Goal: Task Accomplishment & Management: Manage account settings

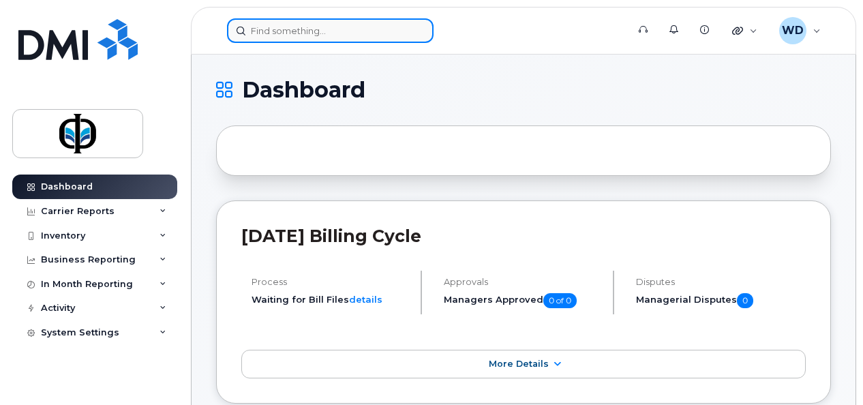
click at [376, 31] on input at bounding box center [330, 30] width 207 height 25
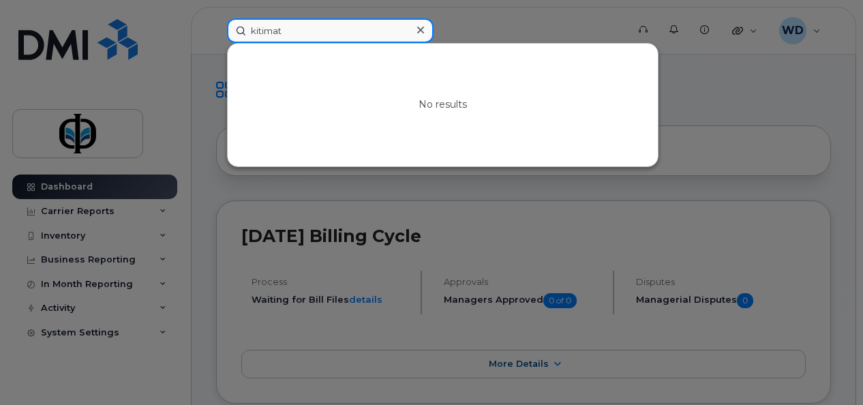
drag, startPoint x: 359, startPoint y: 34, endPoint x: 110, endPoint y: 14, distance: 249.7
click at [216, 18] on div "kitimat No results" at bounding box center [422, 30] width 413 height 25
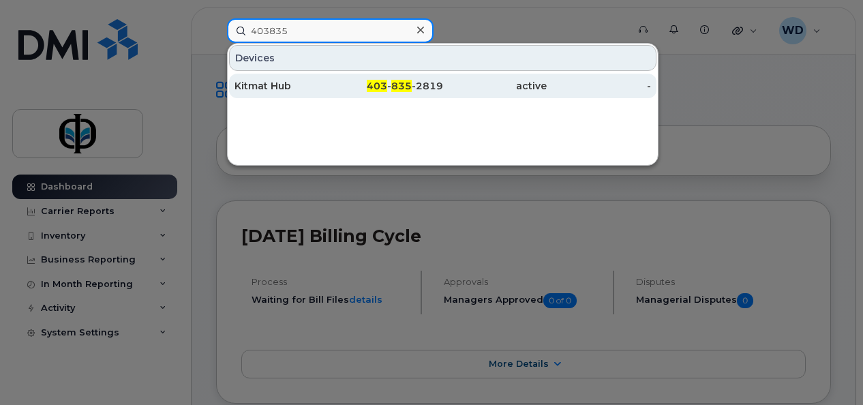
type input "403835"
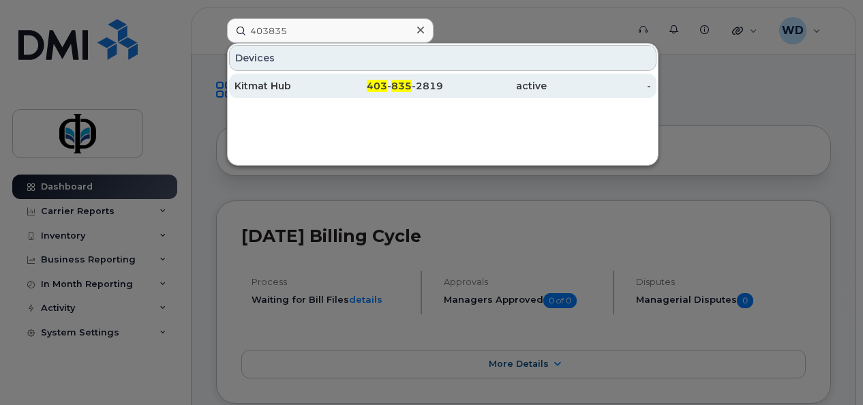
click at [264, 80] on div "Kitmat Hub" at bounding box center [287, 86] width 104 height 14
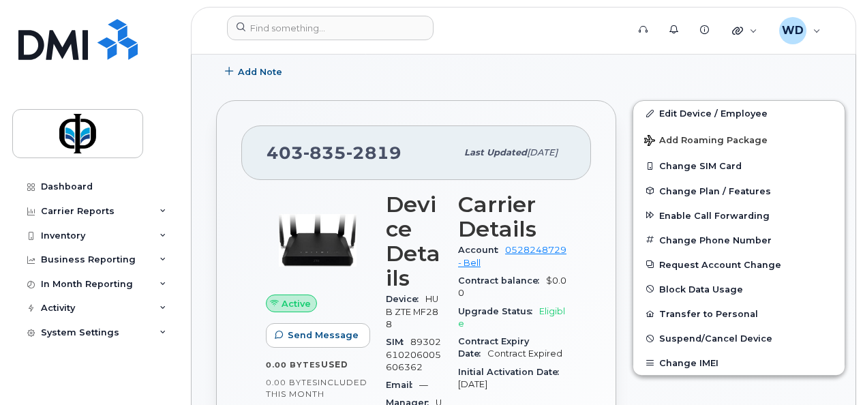
scroll to position [273, 0]
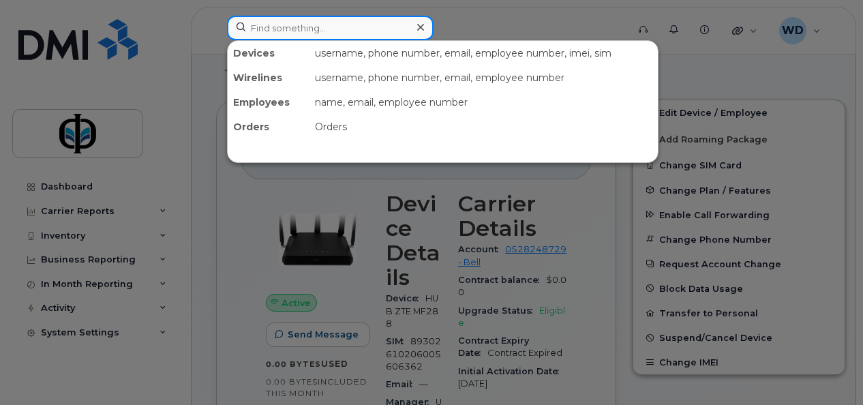
click at [340, 34] on input at bounding box center [330, 28] width 207 height 25
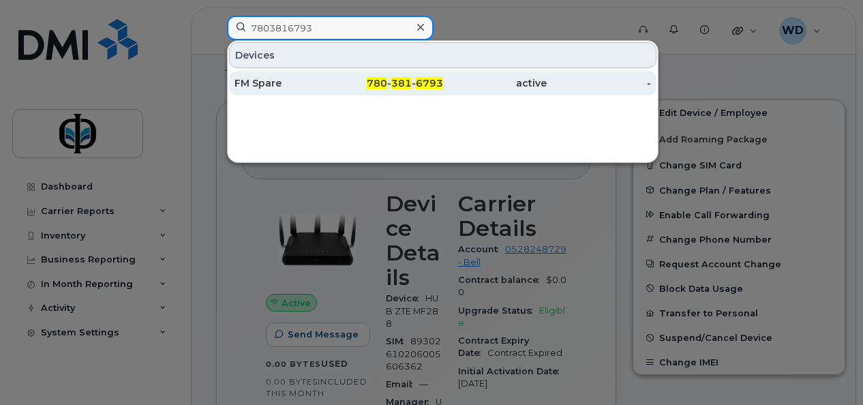
type input "7803816793"
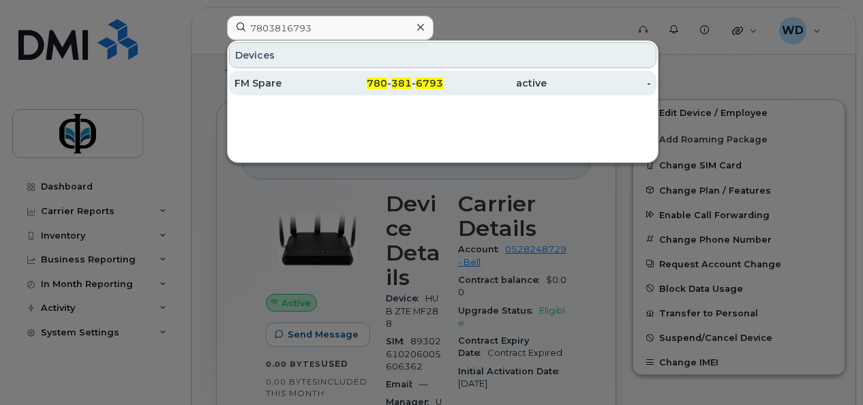
click at [359, 86] on div "780 - 381 - 6793" at bounding box center [391, 83] width 104 height 14
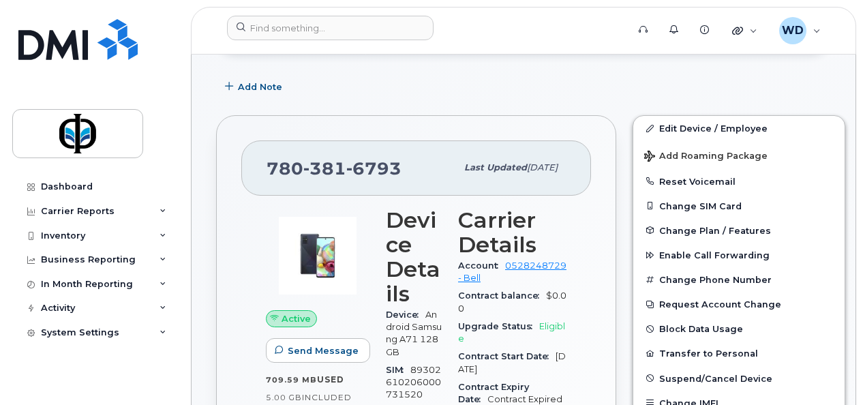
scroll to position [273, 0]
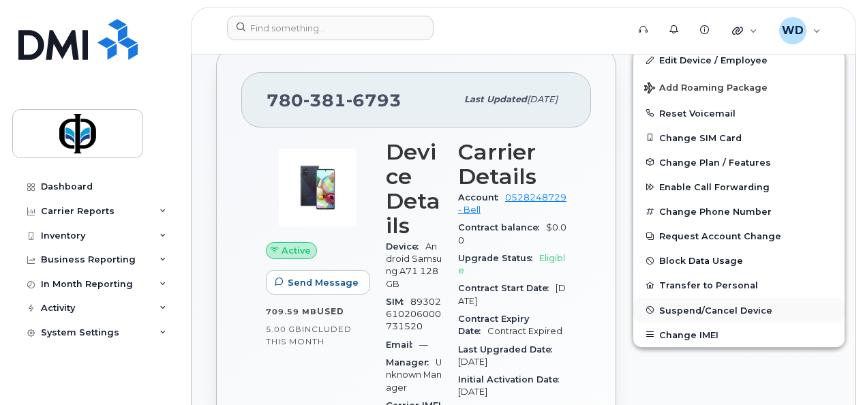
click at [672, 305] on span "Suspend/Cancel Device" at bounding box center [715, 310] width 113 height 10
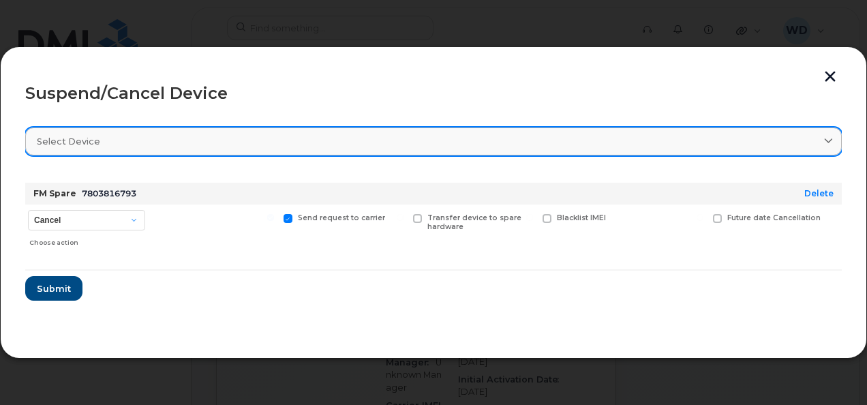
click at [220, 151] on link "Select device" at bounding box center [433, 141] width 817 height 28
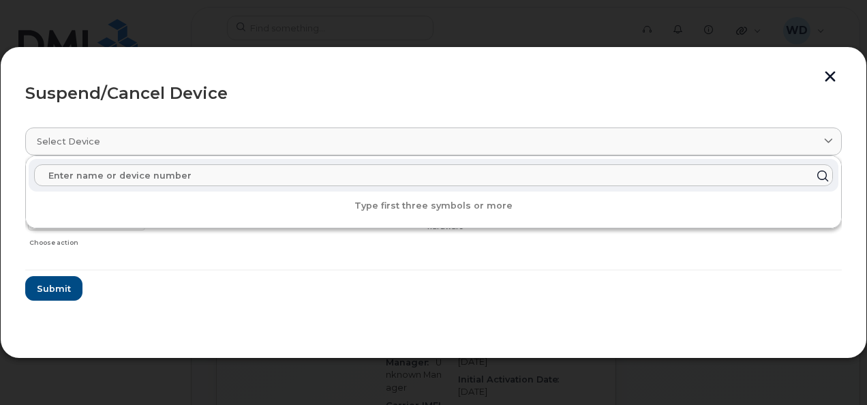
click at [211, 182] on input "text" at bounding box center [433, 175] width 799 height 22
click at [152, 278] on form "FM Spare 7803816793 Delete Cancel Suspend - Extend Suspension Suspend - Reduced…" at bounding box center [433, 236] width 817 height 129
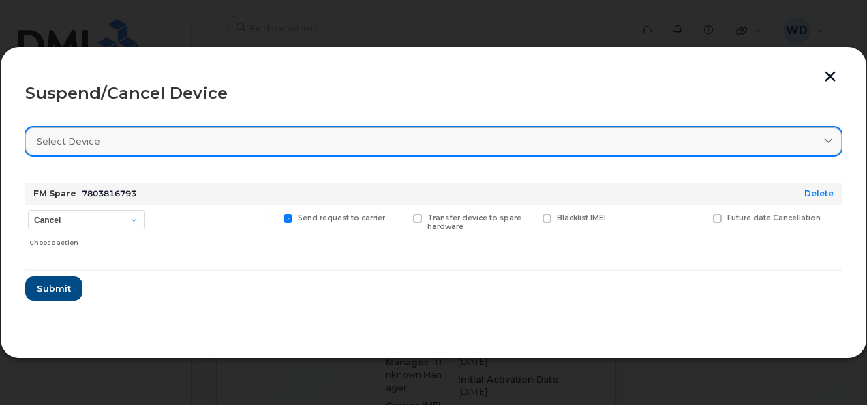
click at [832, 132] on link "Select device" at bounding box center [433, 141] width 817 height 28
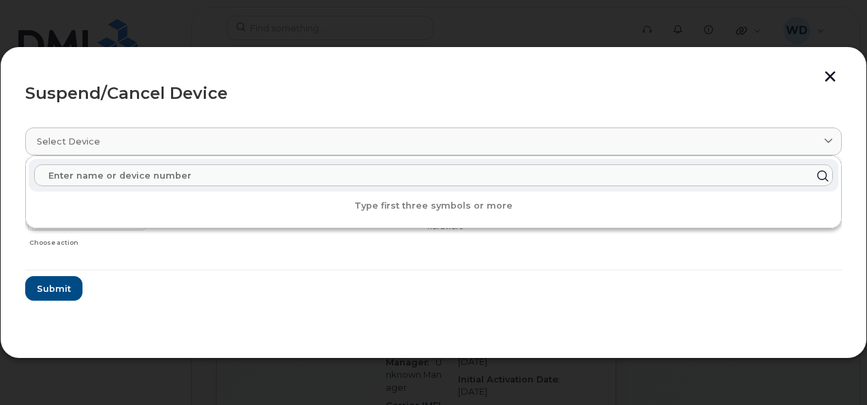
click at [141, 182] on input "text" at bounding box center [433, 175] width 799 height 22
click at [835, 74] on button "button" at bounding box center [830, 78] width 20 height 14
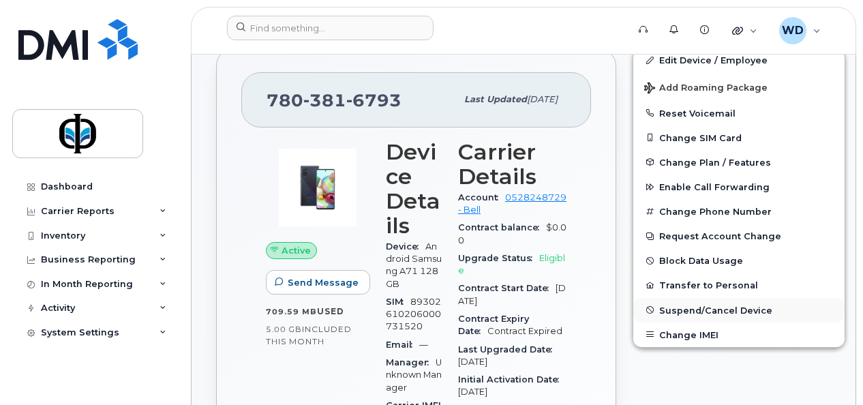
click at [705, 309] on span "Suspend/Cancel Device" at bounding box center [715, 310] width 113 height 10
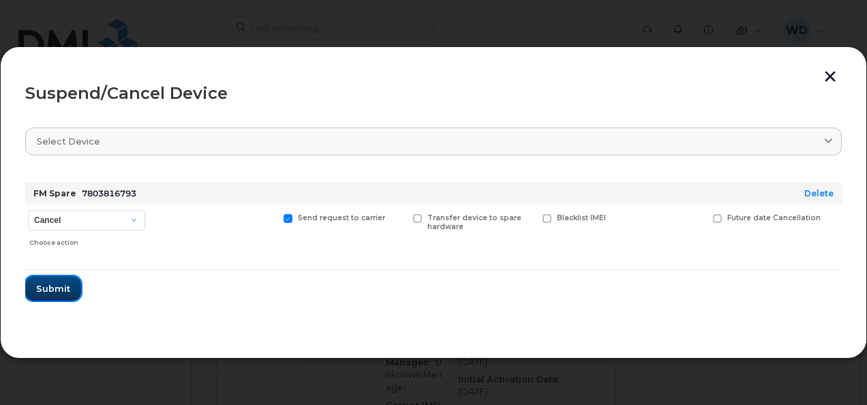
click at [50, 292] on span "Submit" at bounding box center [53, 288] width 34 height 13
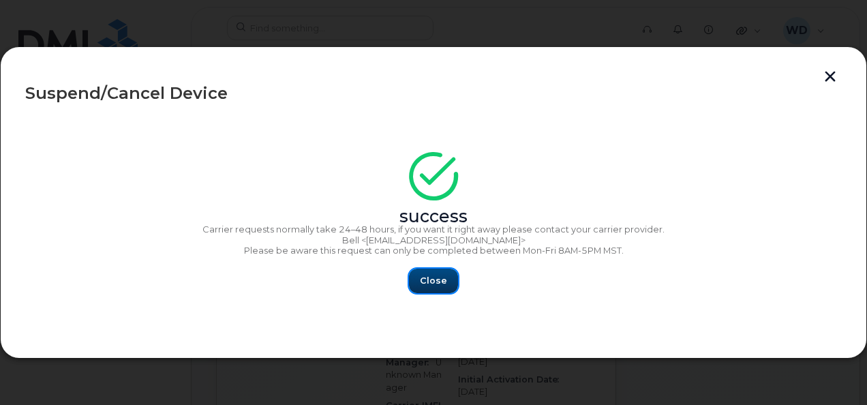
click at [435, 271] on button "Close" at bounding box center [433, 281] width 49 height 25
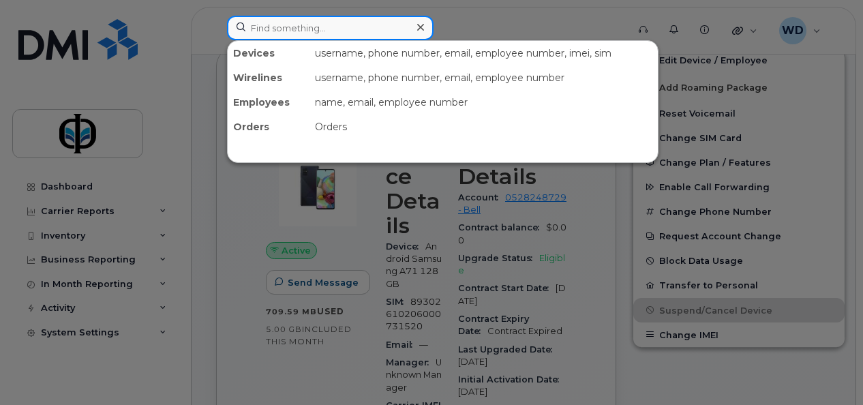
click at [306, 26] on input at bounding box center [330, 28] width 207 height 25
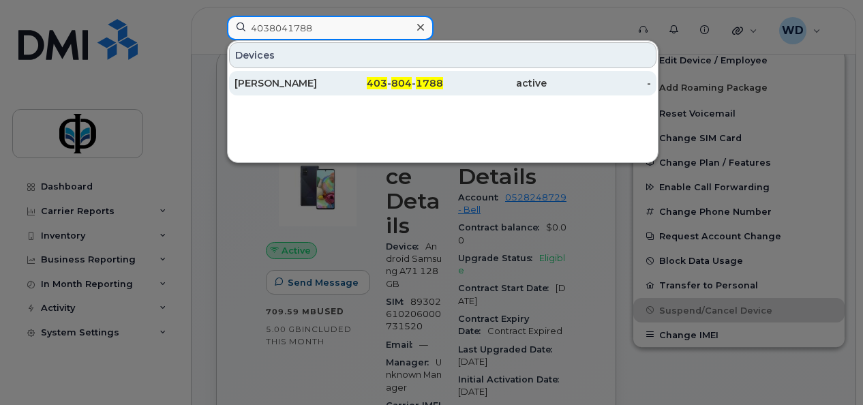
type input "4038041788"
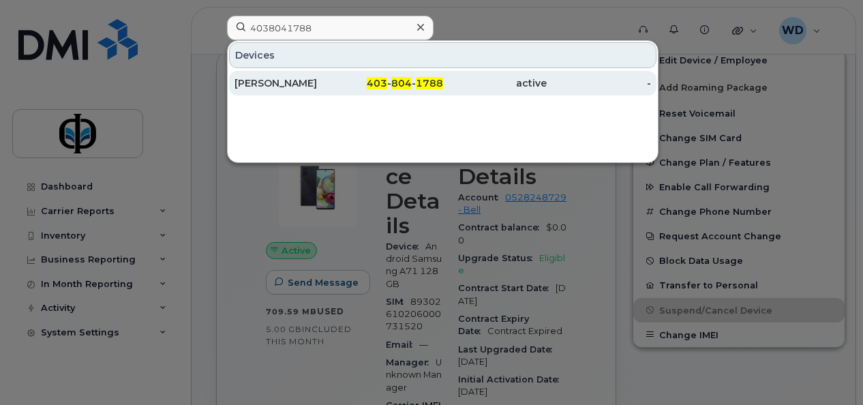
click at [335, 76] on div "Tammy Deighton" at bounding box center [287, 83] width 104 height 14
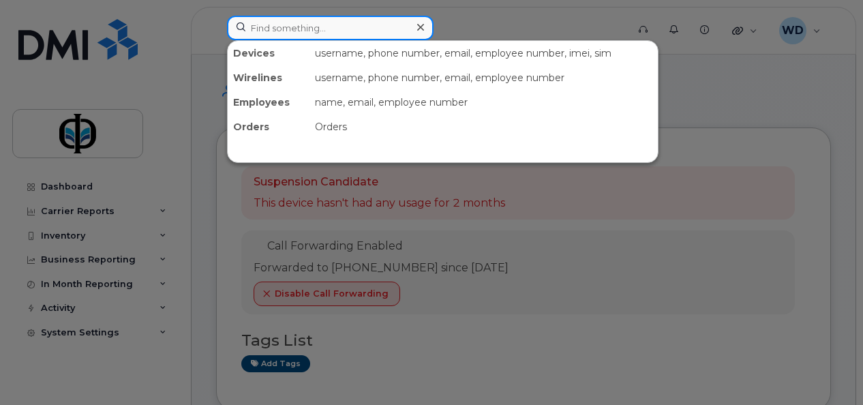
click at [383, 26] on input at bounding box center [330, 28] width 207 height 25
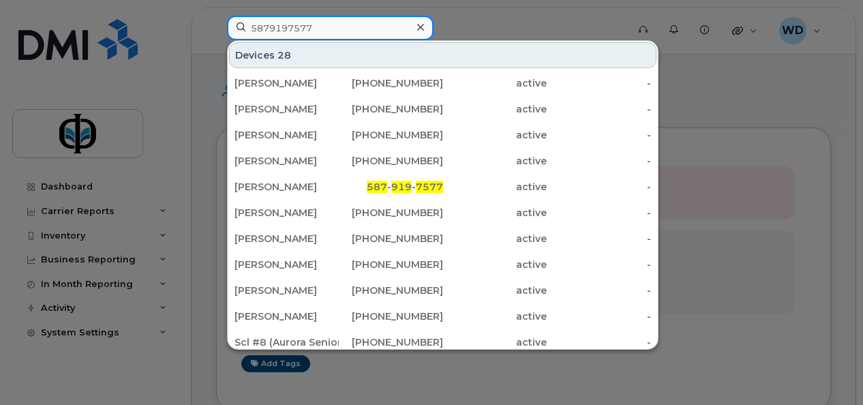
type input "5879197577"
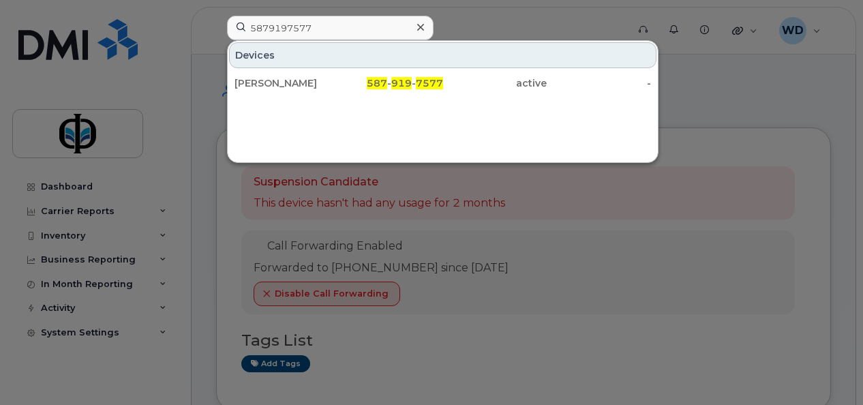
click at [587, 240] on div at bounding box center [431, 202] width 863 height 405
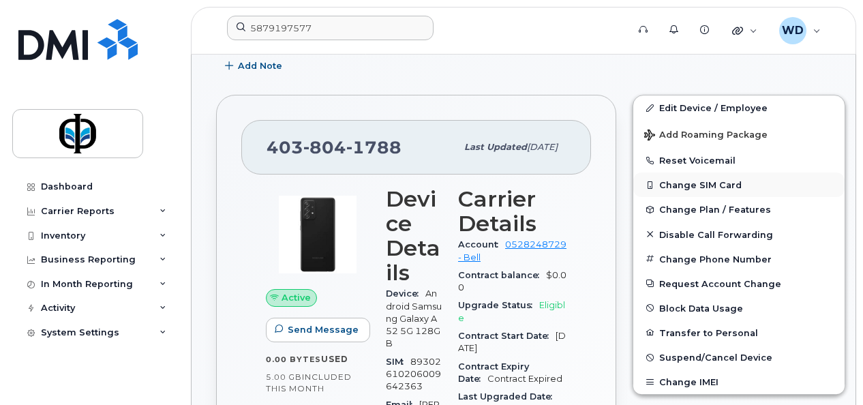
scroll to position [409, 0]
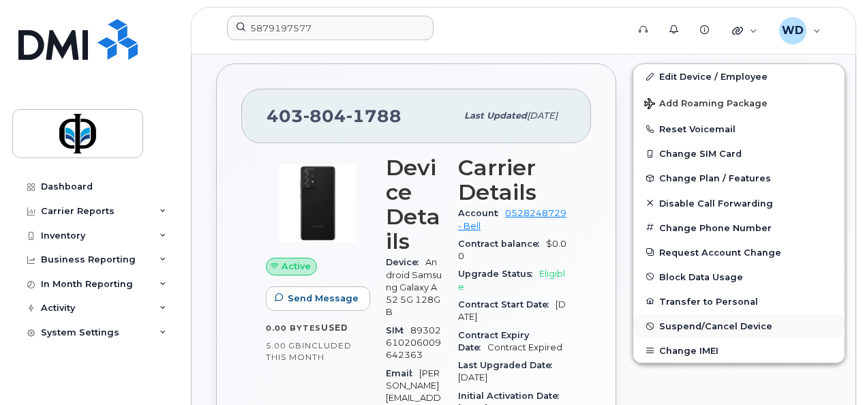
click at [680, 327] on span "Suspend/Cancel Device" at bounding box center [715, 326] width 113 height 10
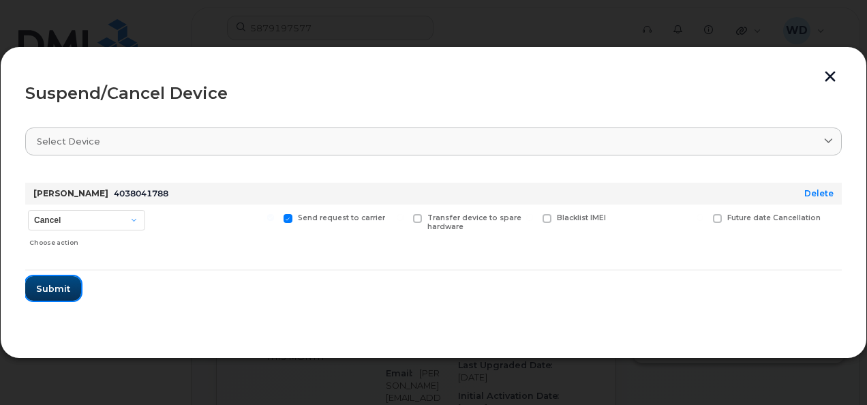
click at [52, 289] on span "Submit" at bounding box center [53, 288] width 34 height 13
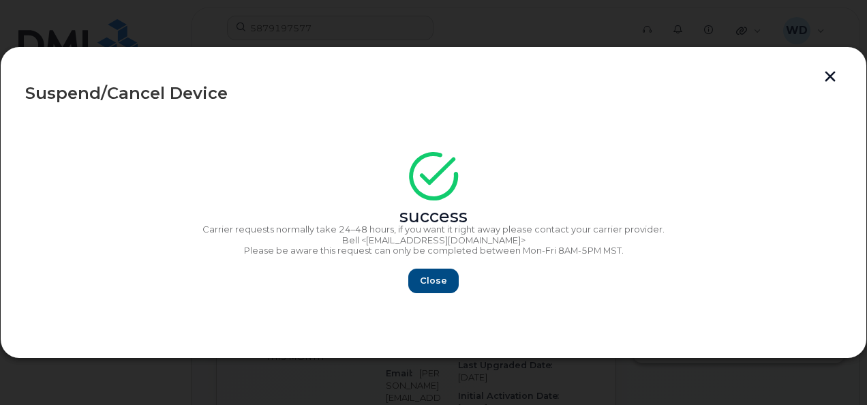
click at [831, 76] on button "button" at bounding box center [830, 78] width 20 height 14
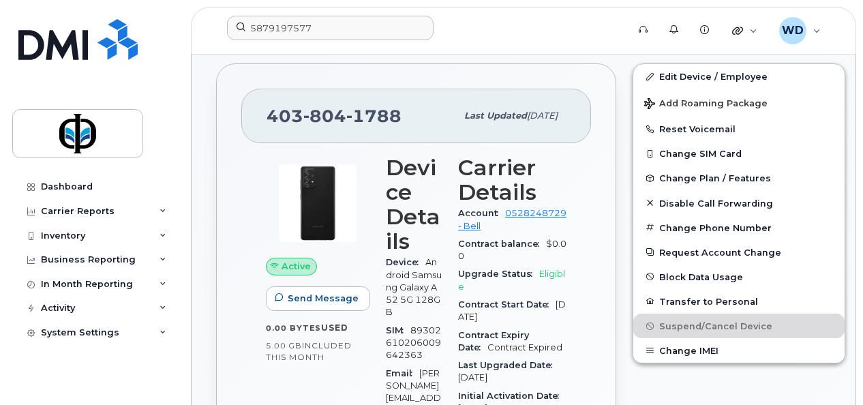
scroll to position [136, 0]
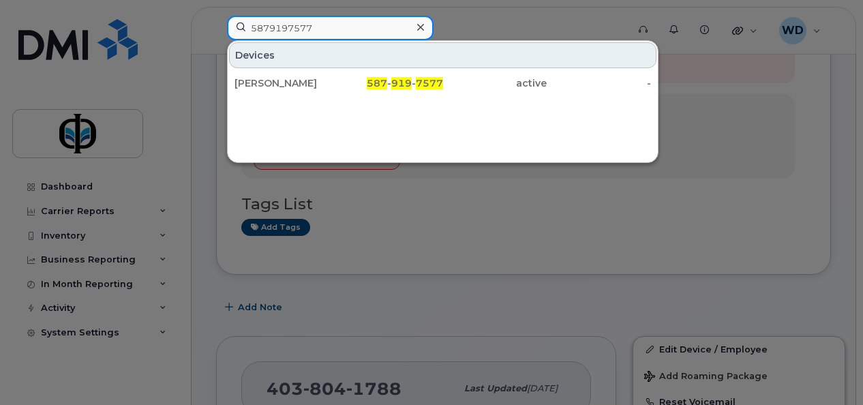
drag, startPoint x: 326, startPoint y: 29, endPoint x: 95, endPoint y: 1, distance: 232.1
click at [216, 16] on div "5879197577 Devices Kai Flett 587 - 919 - 7577 active -" at bounding box center [422, 31] width 413 height 30
paste input "7802150748"
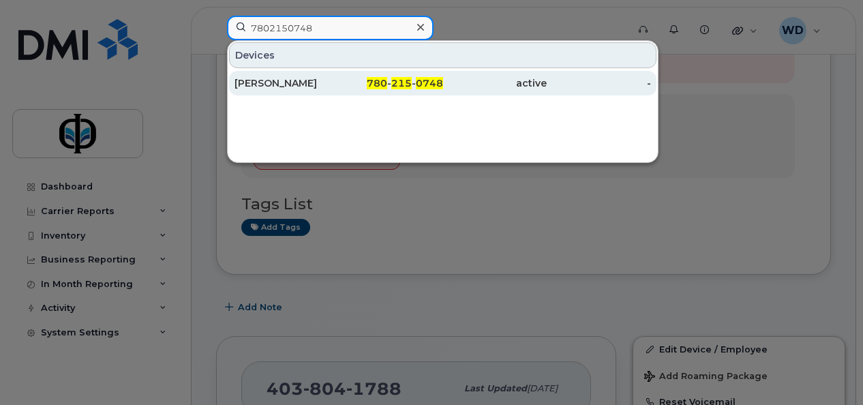
type input "7802150748"
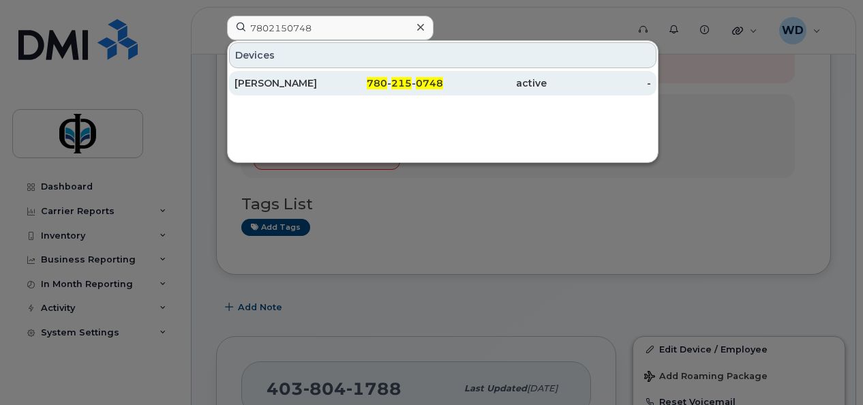
click at [301, 89] on div "[PERSON_NAME]" at bounding box center [287, 83] width 104 height 25
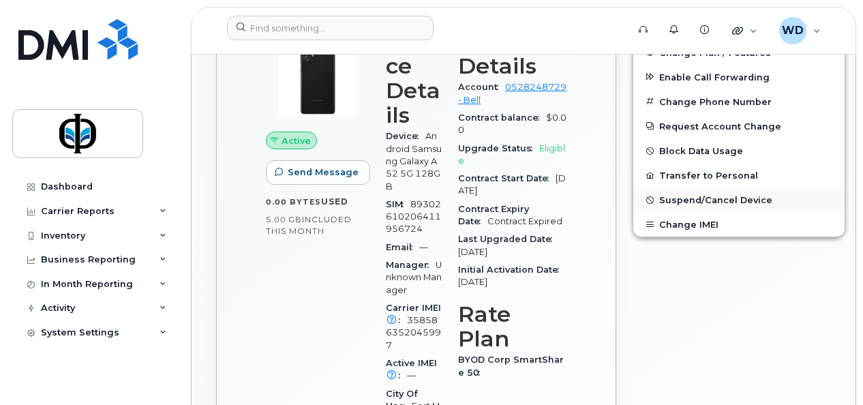
scroll to position [422, 0]
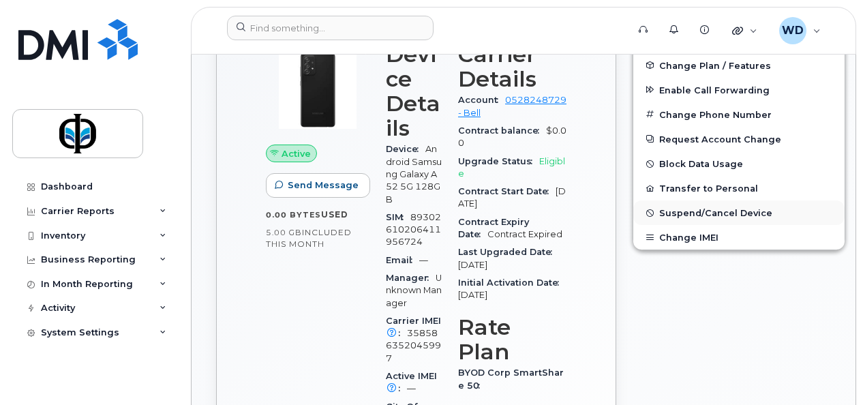
click at [671, 210] on span "Suspend/Cancel Device" at bounding box center [715, 213] width 113 height 10
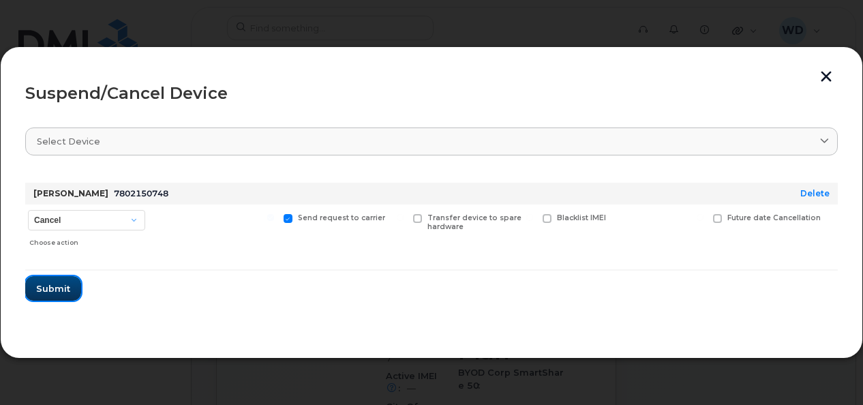
click at [55, 292] on span "Submit" at bounding box center [53, 288] width 34 height 13
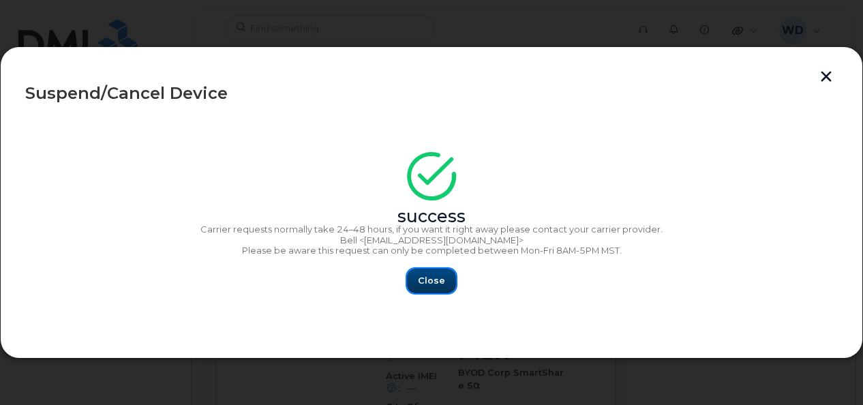
click at [436, 286] on span "Close" at bounding box center [431, 280] width 27 height 13
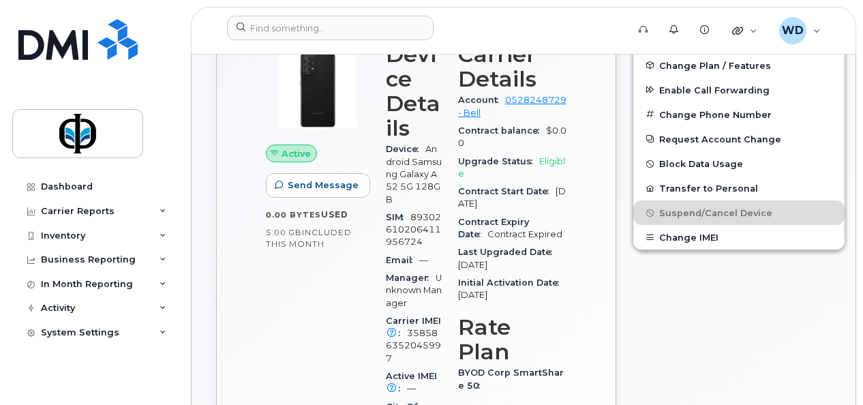
click at [708, 359] on div "Edit Device / Employee Add Roaming Package Reset Voicemail Change SIM Card Chan…" at bounding box center [738, 292] width 229 height 701
click at [674, 340] on div "Edit Device / Employee Add Roaming Package Reset Voicemail Change SIM Card Chan…" at bounding box center [738, 292] width 229 height 701
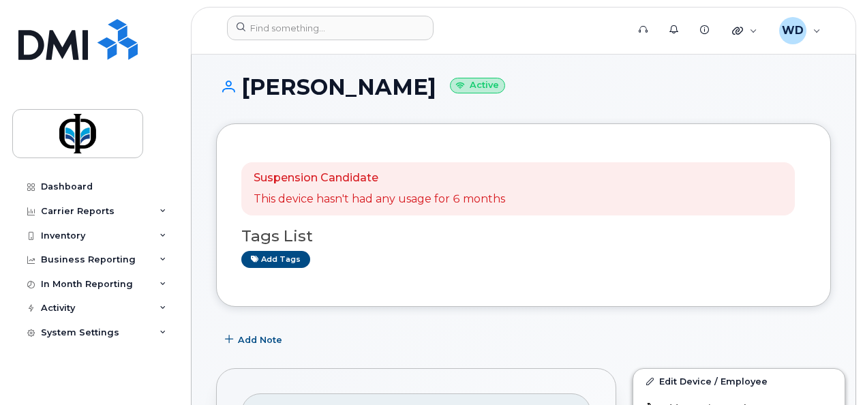
scroll to position [0, 0]
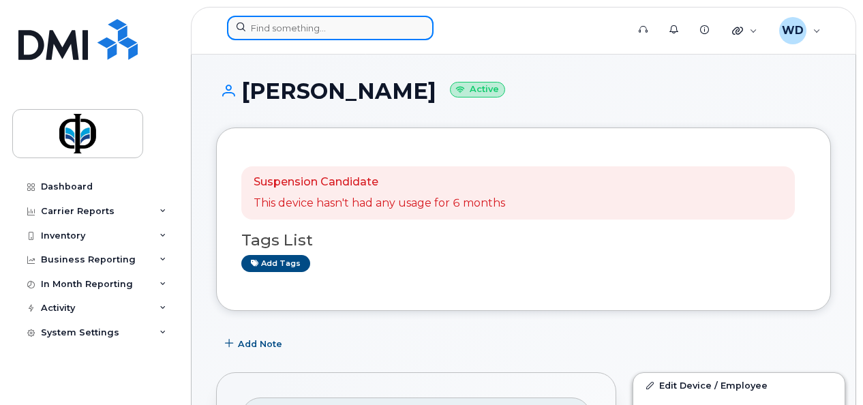
click at [301, 20] on input at bounding box center [330, 28] width 207 height 25
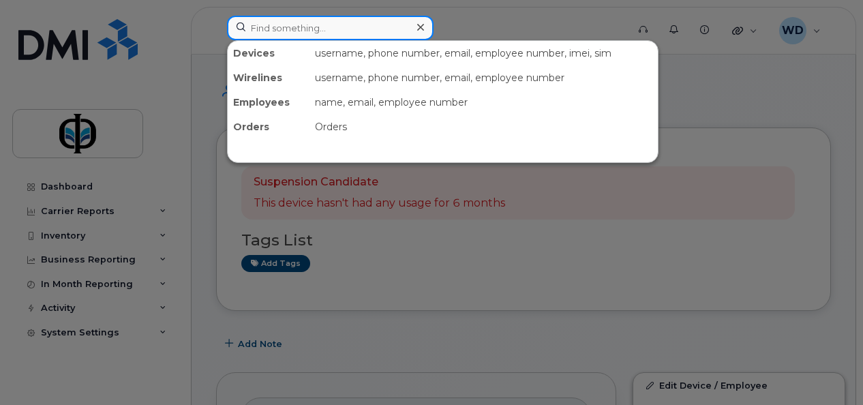
paste input "7802150659"
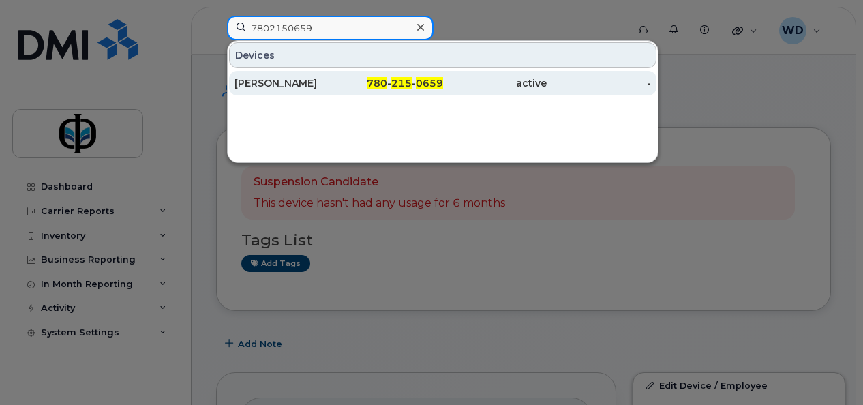
type input "7802150659"
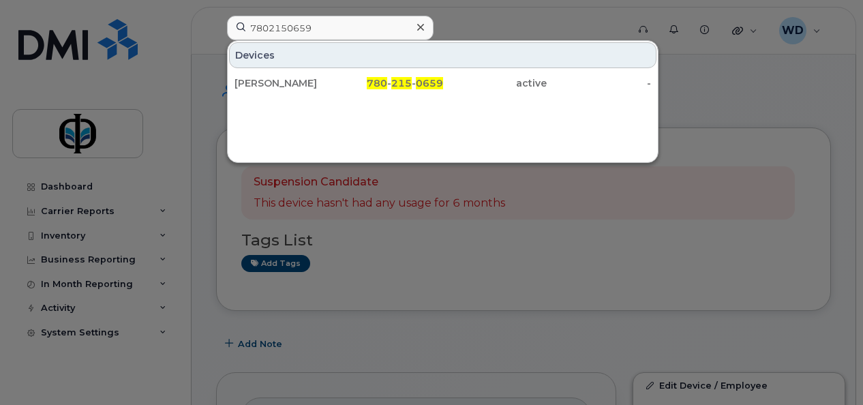
drag, startPoint x: 302, startPoint y: 82, endPoint x: 402, endPoint y: 154, distance: 123.5
click at [302, 82] on div "Sukhraj Sokhi" at bounding box center [287, 83] width 104 height 14
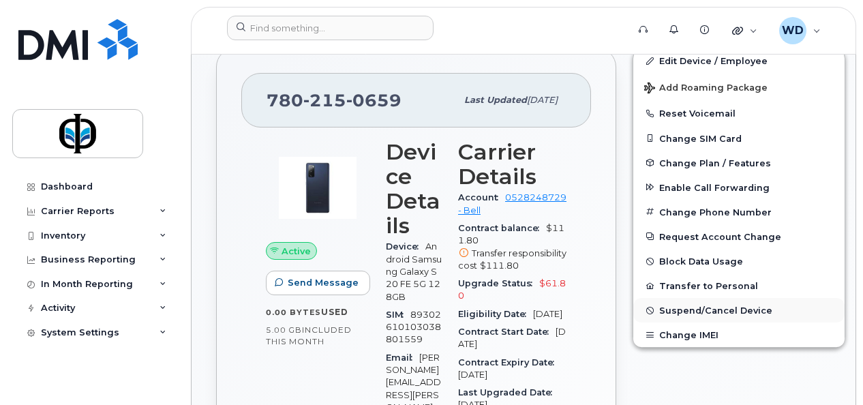
scroll to position [328, 0]
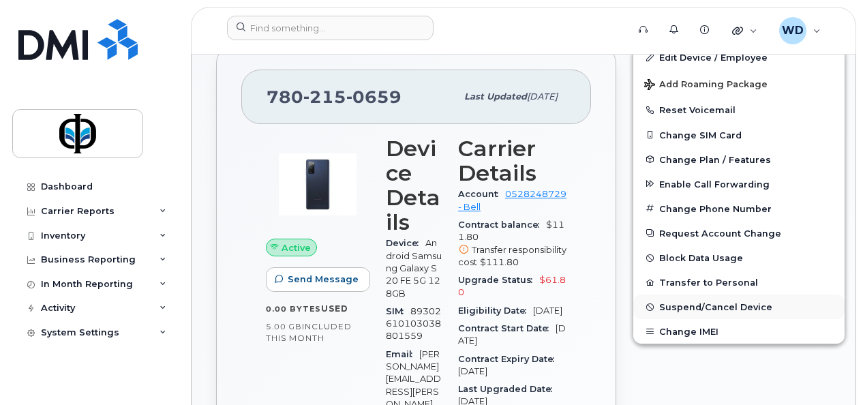
click at [681, 307] on span "Suspend/Cancel Device" at bounding box center [715, 307] width 113 height 10
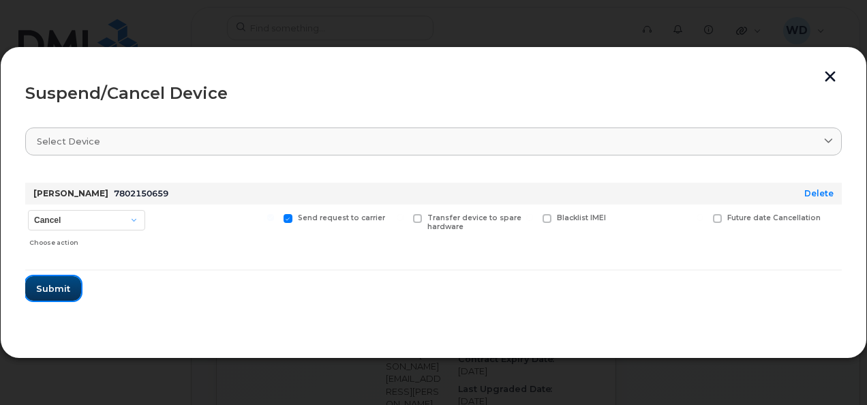
click at [64, 294] on span "Submit" at bounding box center [53, 288] width 34 height 13
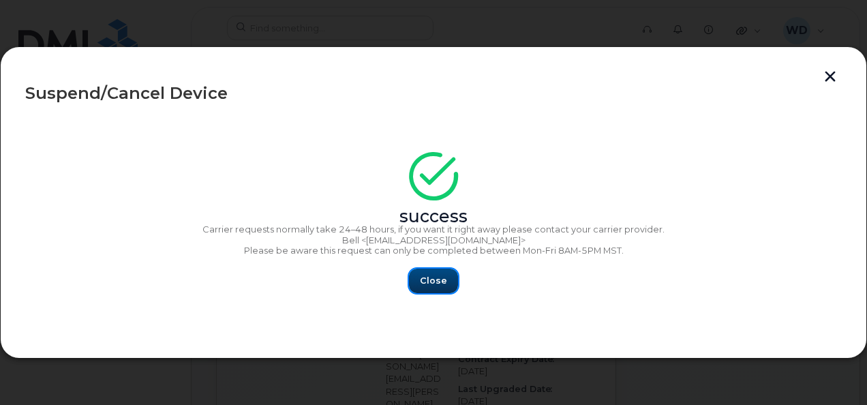
click at [449, 281] on button "Close" at bounding box center [433, 281] width 49 height 25
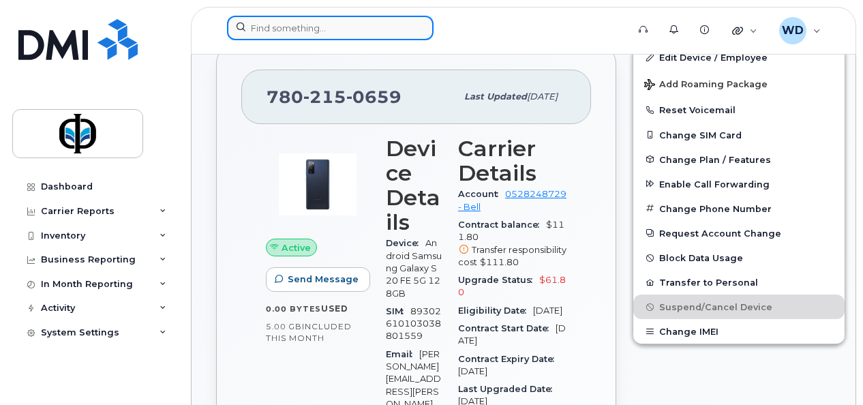
click at [316, 33] on input at bounding box center [330, 28] width 207 height 25
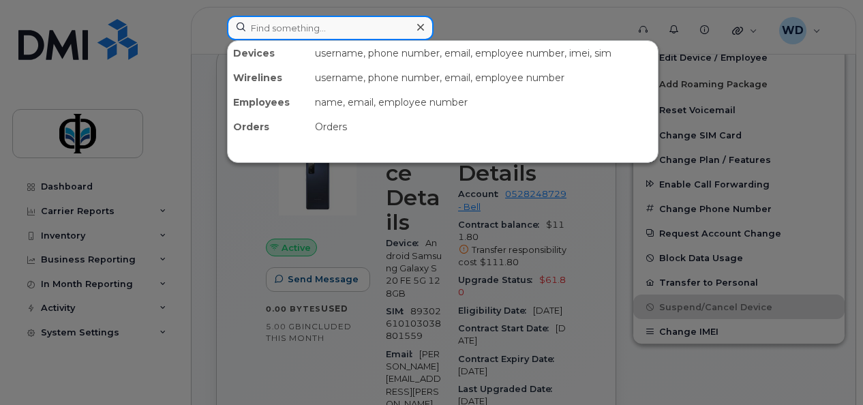
paste input "7807424420"
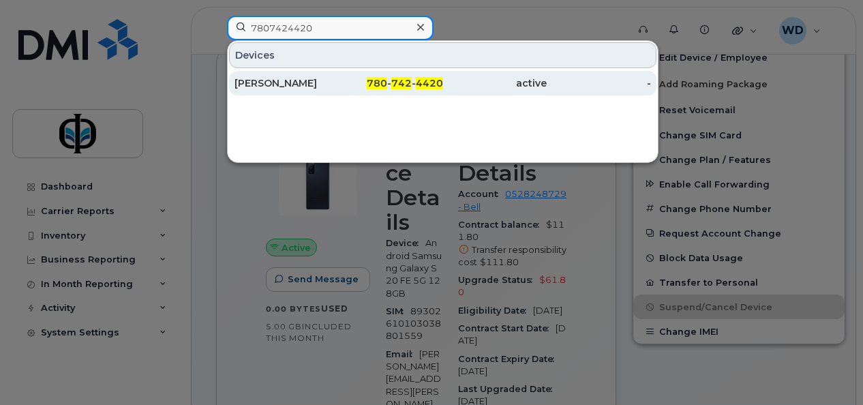
type input "7807424420"
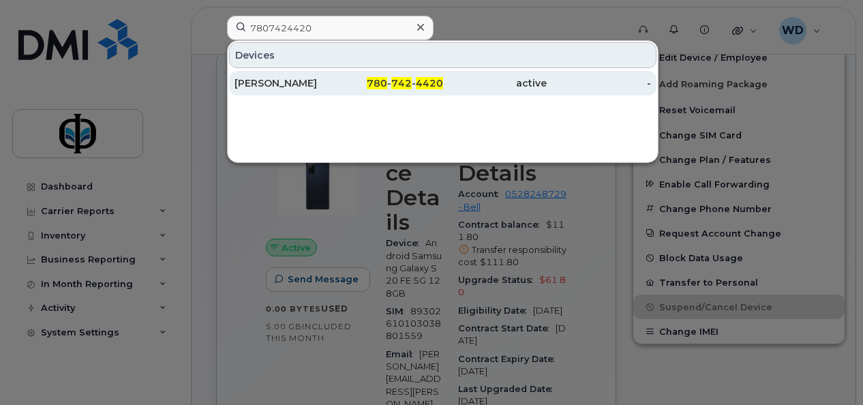
click at [299, 84] on div "Sebastian Ramirez" at bounding box center [287, 83] width 104 height 14
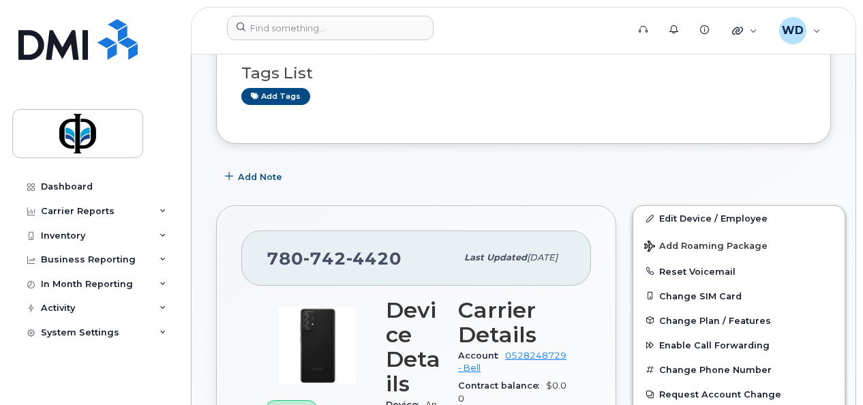
scroll to position [205, 0]
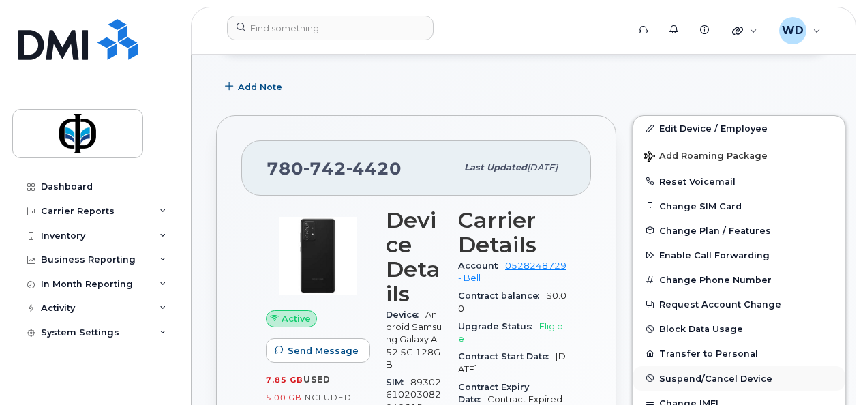
click at [732, 374] on span "Suspend/Cancel Device" at bounding box center [715, 378] width 113 height 10
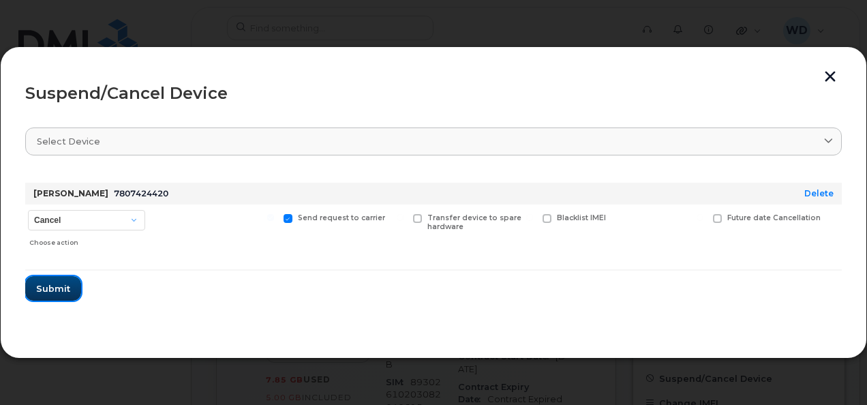
click at [59, 298] on button "Submit" at bounding box center [53, 288] width 56 height 25
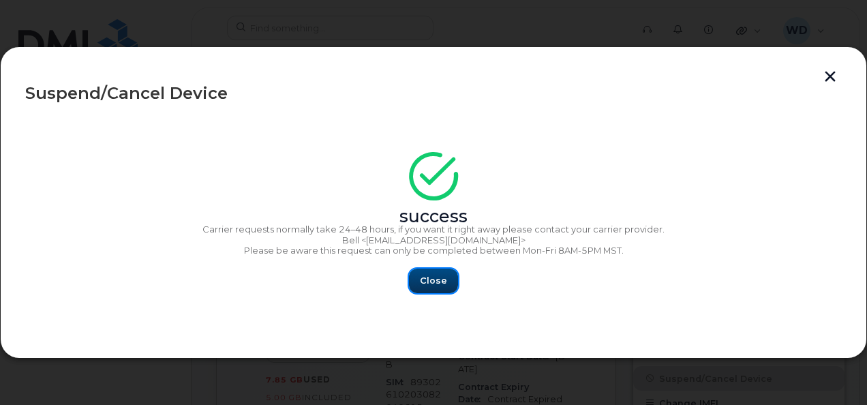
click at [436, 277] on span "Close" at bounding box center [433, 280] width 27 height 13
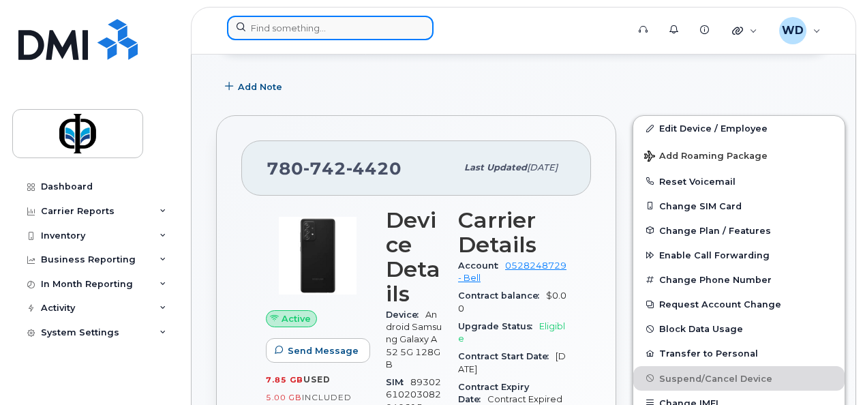
click at [339, 24] on input at bounding box center [330, 28] width 207 height 25
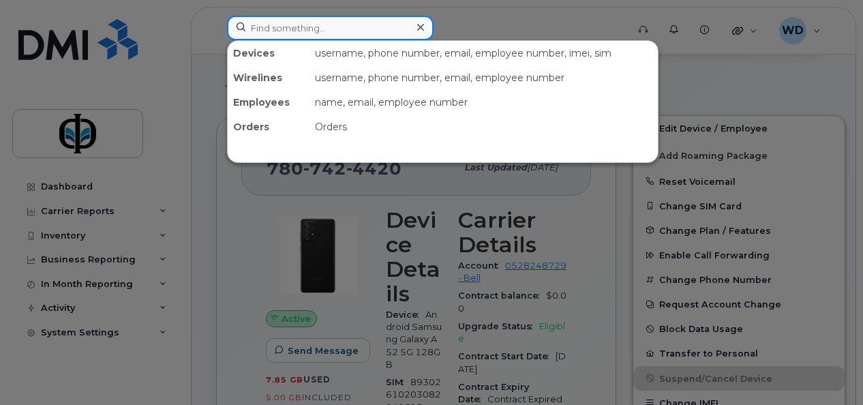
paste input "5876454365"
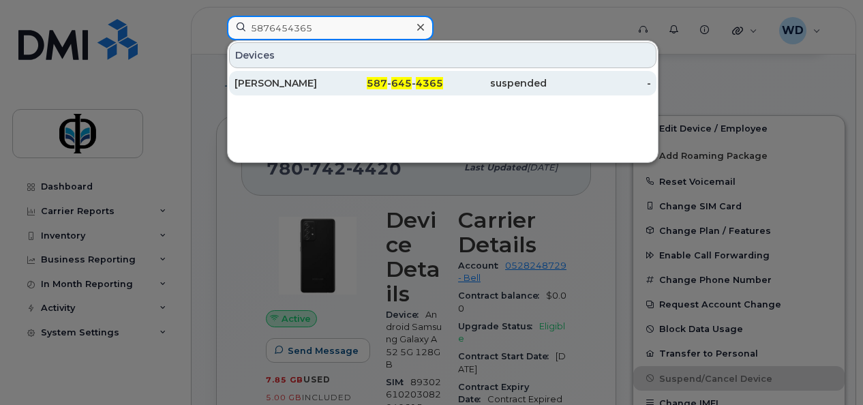
type input "5876454365"
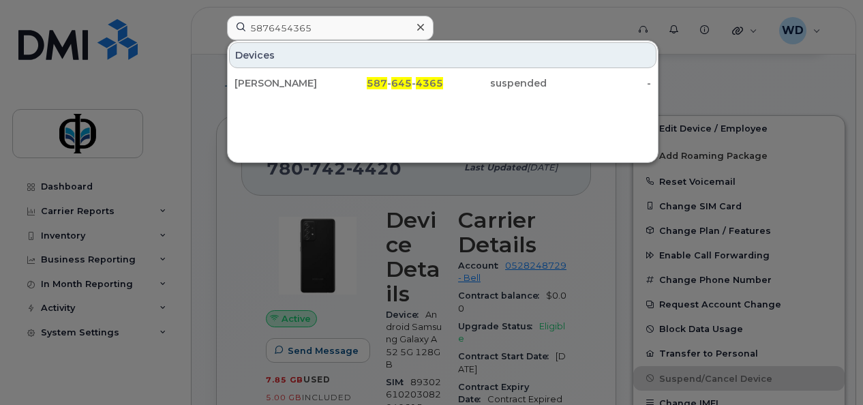
drag, startPoint x: 331, startPoint y: 78, endPoint x: 646, endPoint y: 179, distance: 330.5
click at [331, 78] on div "Ognian Gubev" at bounding box center [287, 83] width 104 height 14
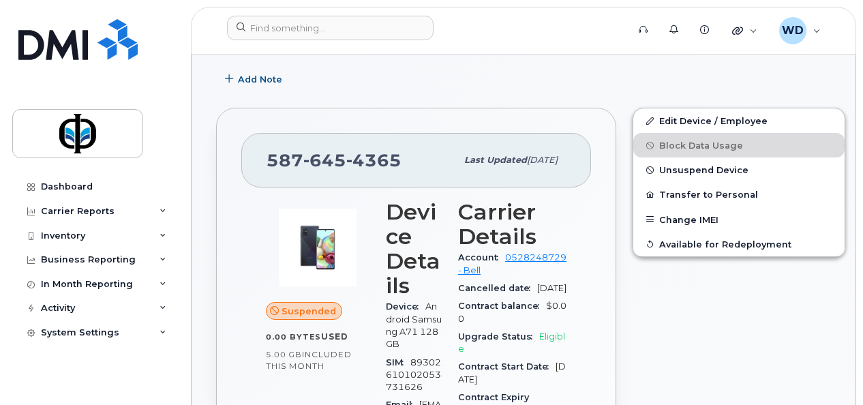
scroll to position [313, 0]
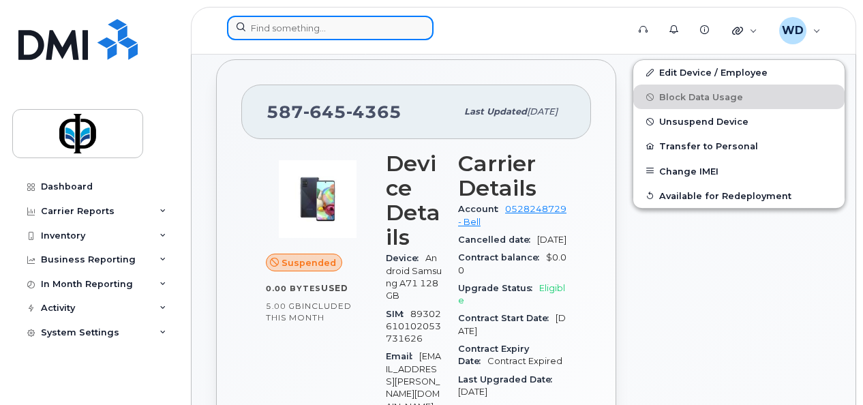
click at [339, 35] on input at bounding box center [330, 28] width 207 height 25
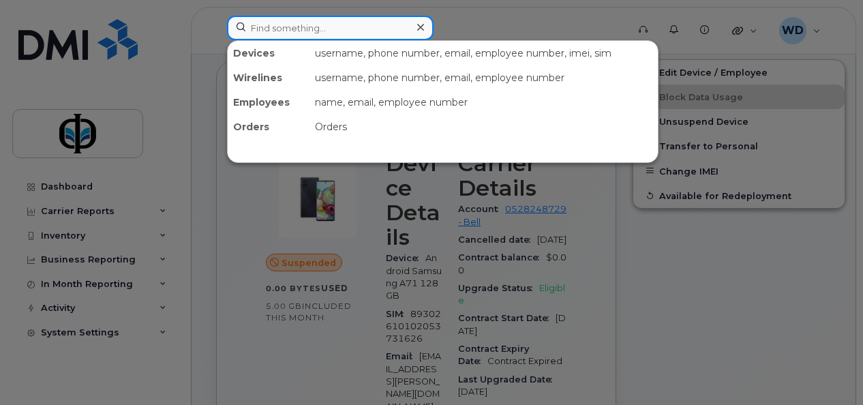
paste input "7808382189"
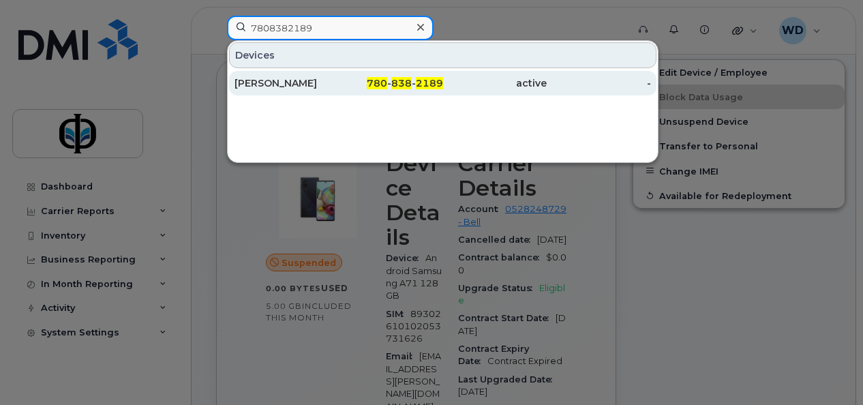
type input "7808382189"
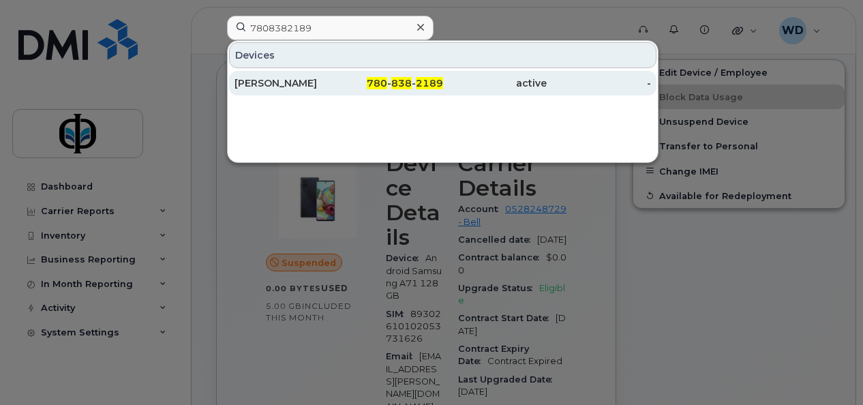
click at [322, 81] on div "[PERSON_NAME]" at bounding box center [287, 83] width 104 height 14
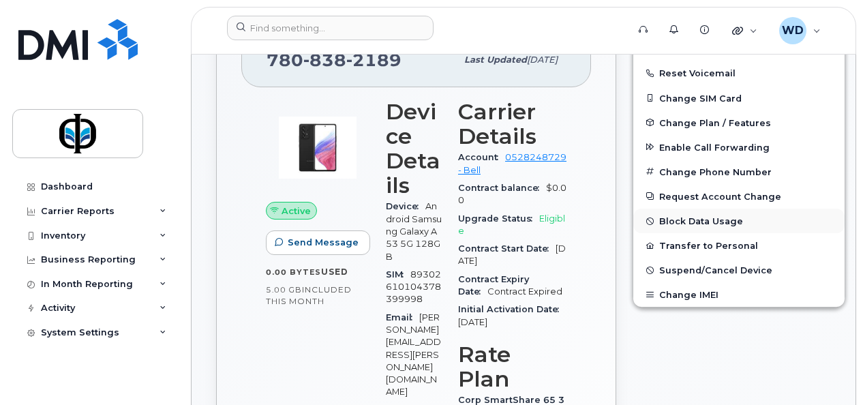
scroll to position [396, 0]
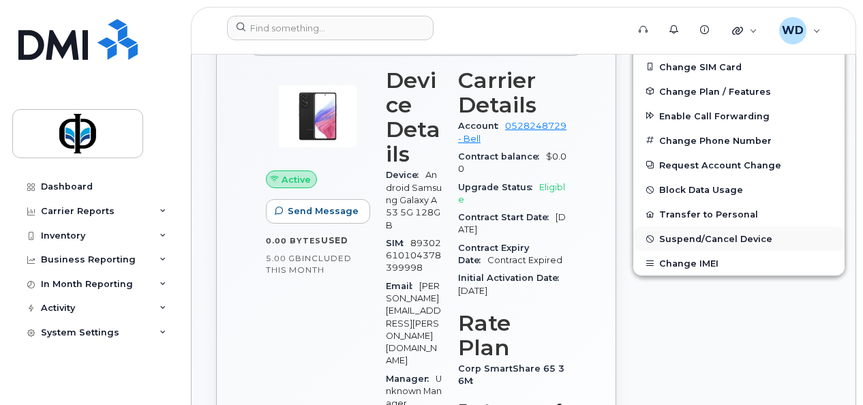
click at [691, 229] on button "Suspend/Cancel Device" at bounding box center [738, 238] width 211 height 25
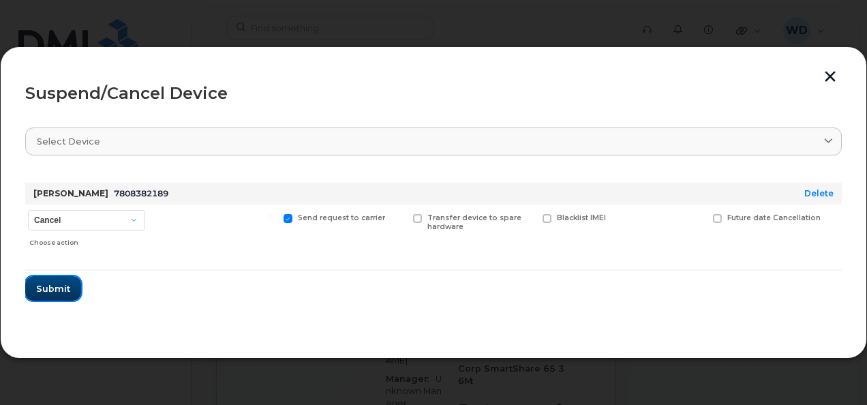
click at [69, 288] on button "Submit" at bounding box center [53, 288] width 56 height 25
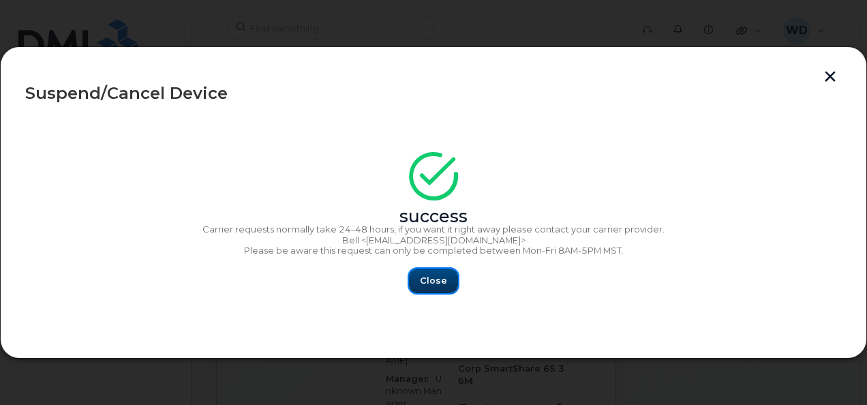
click at [440, 288] on button "Close" at bounding box center [433, 281] width 49 height 25
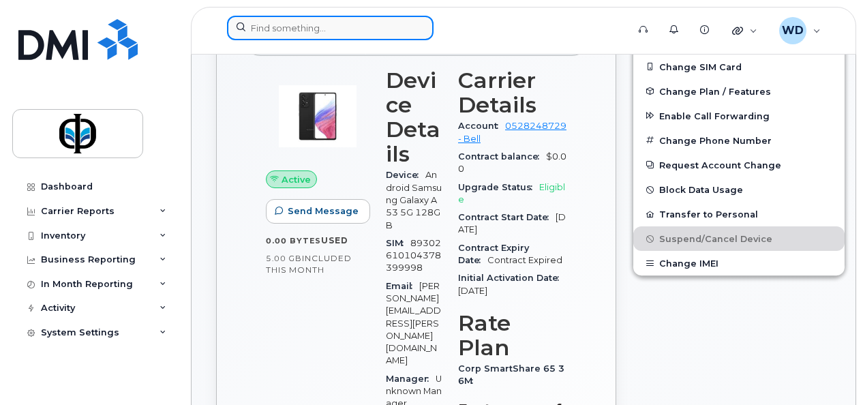
click at [322, 29] on input at bounding box center [330, 28] width 207 height 25
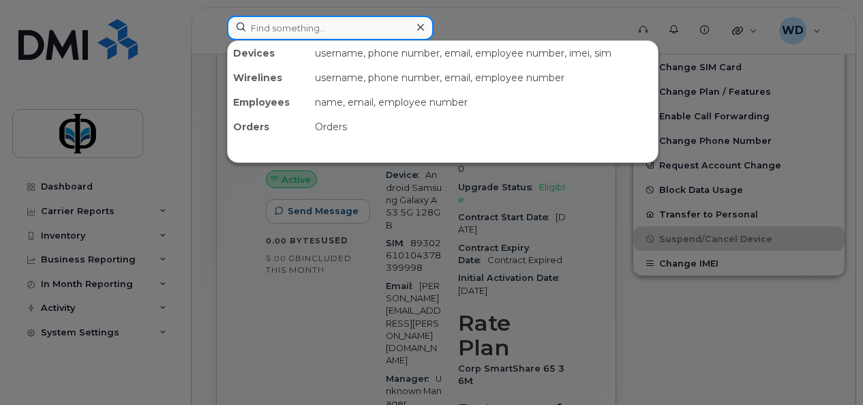
paste input "7803816914"
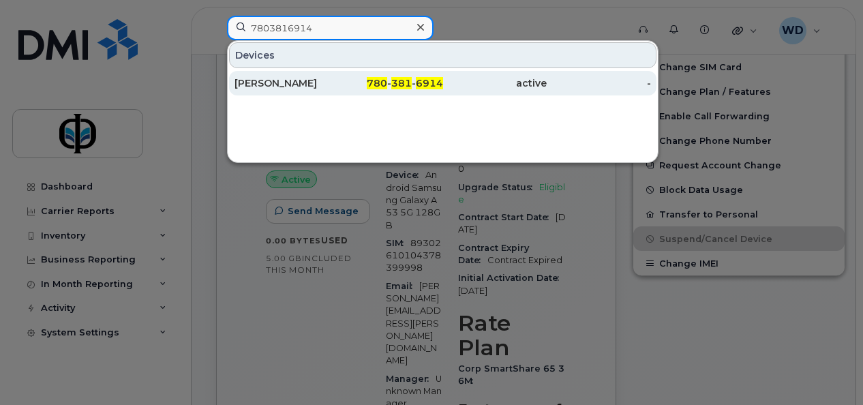
type input "7803816914"
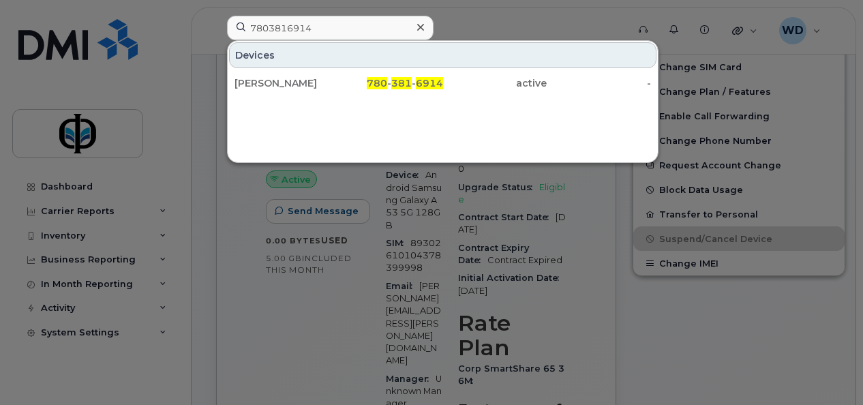
drag, startPoint x: 307, startPoint y: 79, endPoint x: 566, endPoint y: 190, distance: 281.0
click at [307, 79] on div "[PERSON_NAME]" at bounding box center [287, 83] width 104 height 14
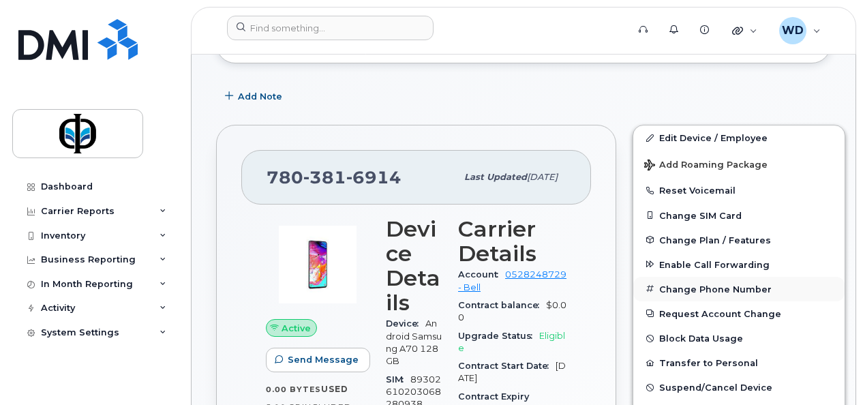
scroll to position [328, 0]
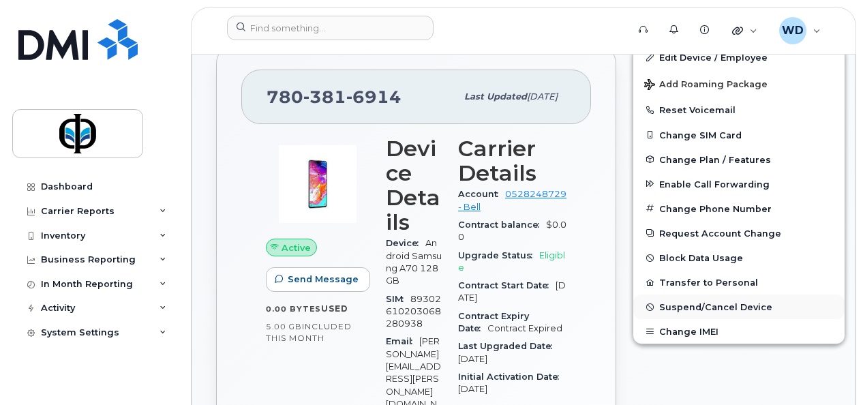
click at [690, 303] on span "Suspend/Cancel Device" at bounding box center [715, 307] width 113 height 10
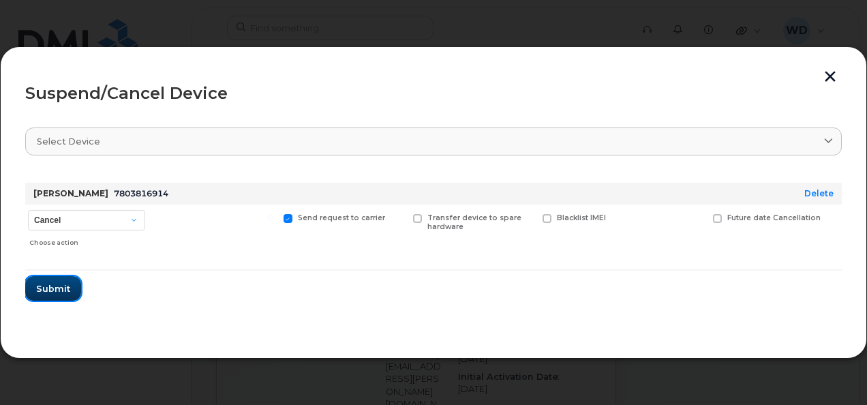
click at [48, 287] on span "Submit" at bounding box center [53, 288] width 34 height 13
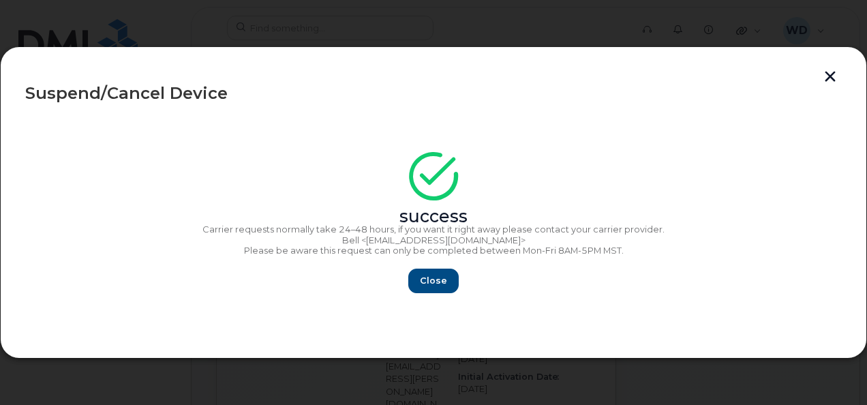
click at [823, 75] on button "button" at bounding box center [830, 78] width 20 height 14
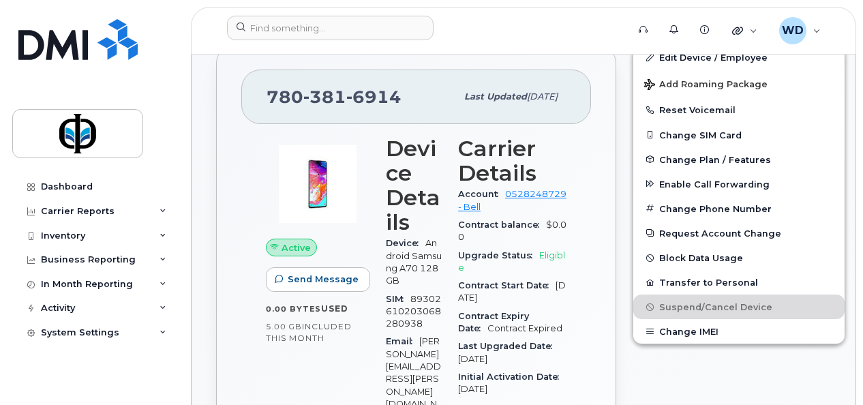
scroll to position [0, 0]
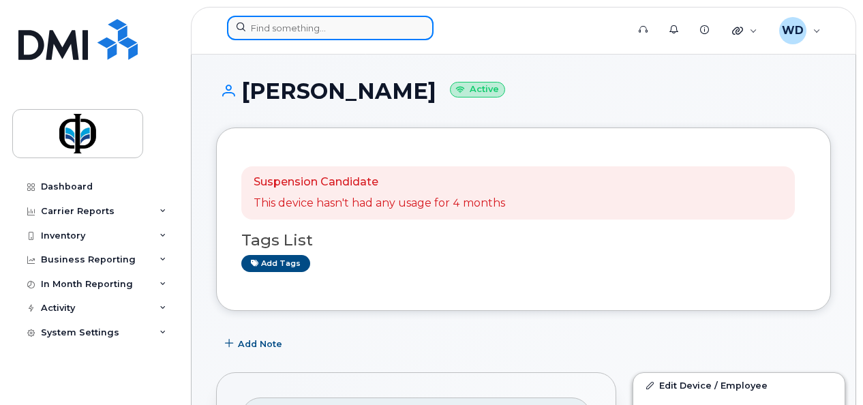
click at [338, 28] on input at bounding box center [330, 28] width 207 height 25
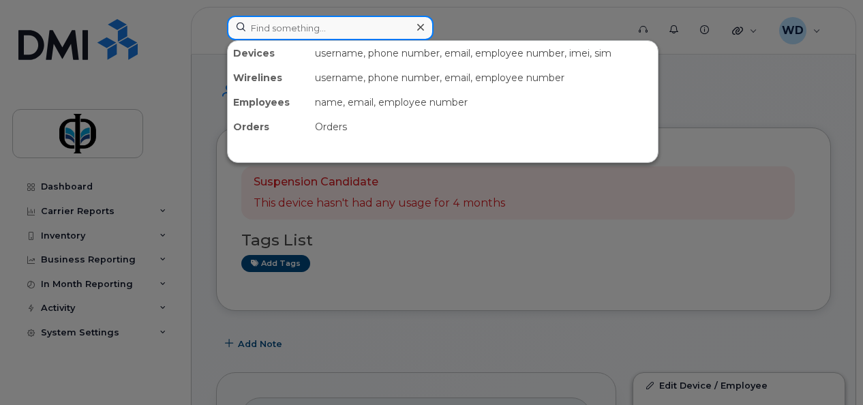
paste input "7808383038"
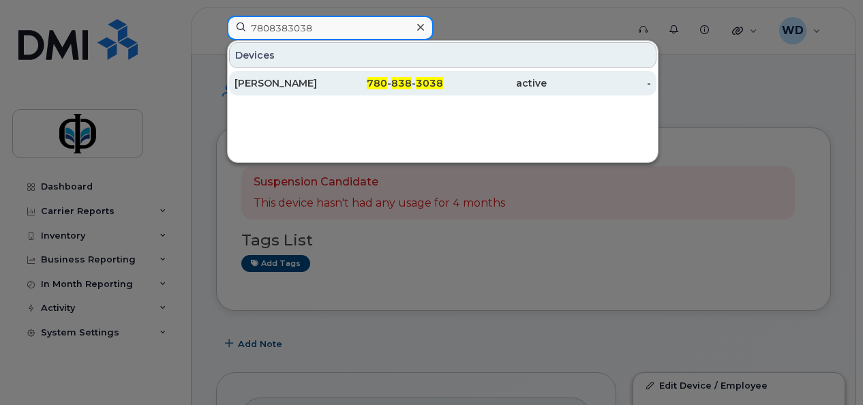
type input "7808383038"
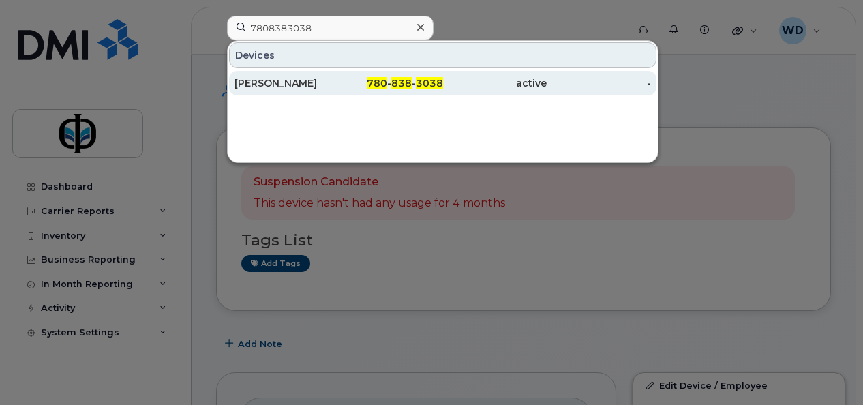
click at [306, 87] on div "Maryjane Mazon" at bounding box center [287, 83] width 104 height 14
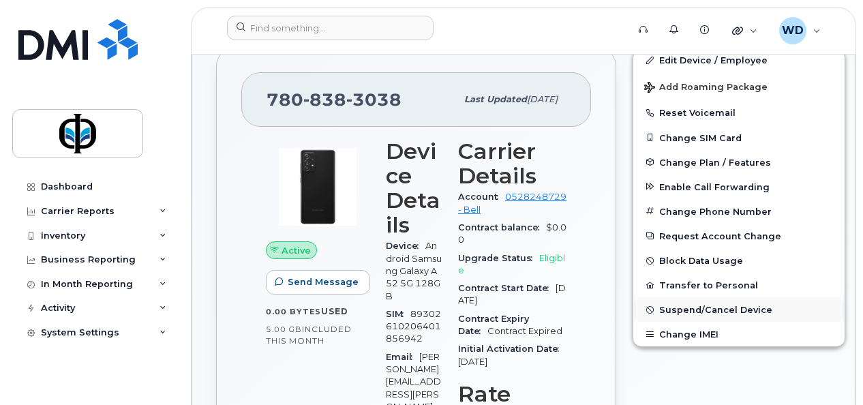
scroll to position [312, 0]
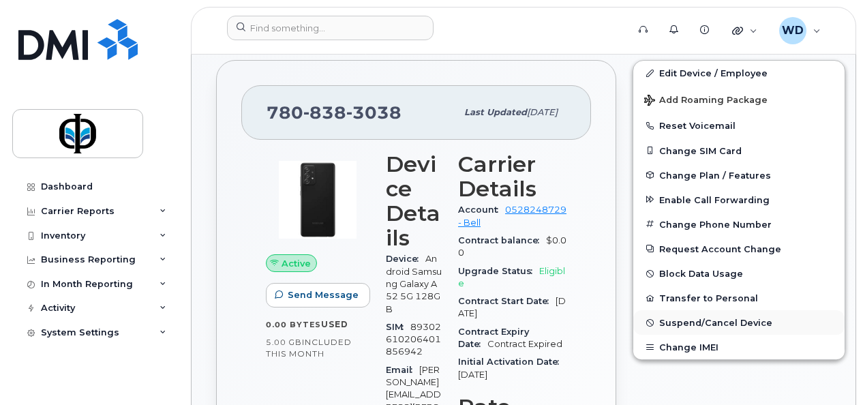
click at [700, 323] on span "Suspend/Cancel Device" at bounding box center [715, 323] width 113 height 10
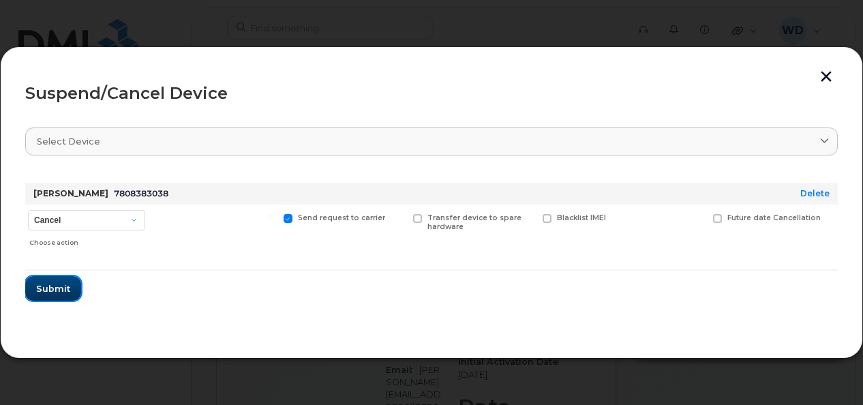
click at [61, 290] on span "Submit" at bounding box center [53, 288] width 34 height 13
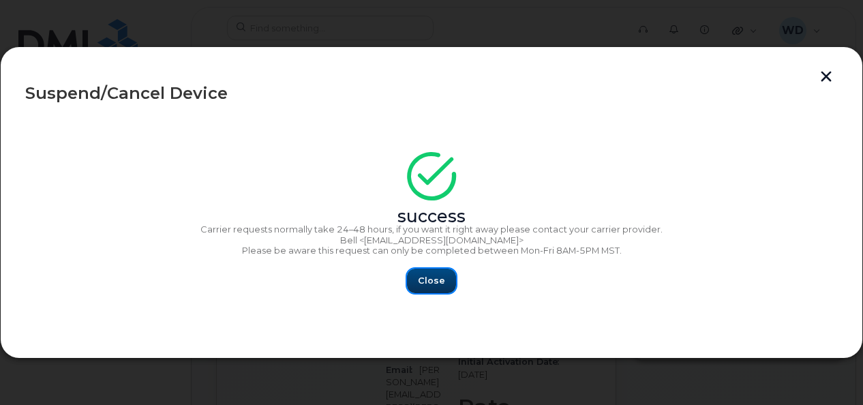
click at [443, 286] on span "Close" at bounding box center [431, 280] width 27 height 13
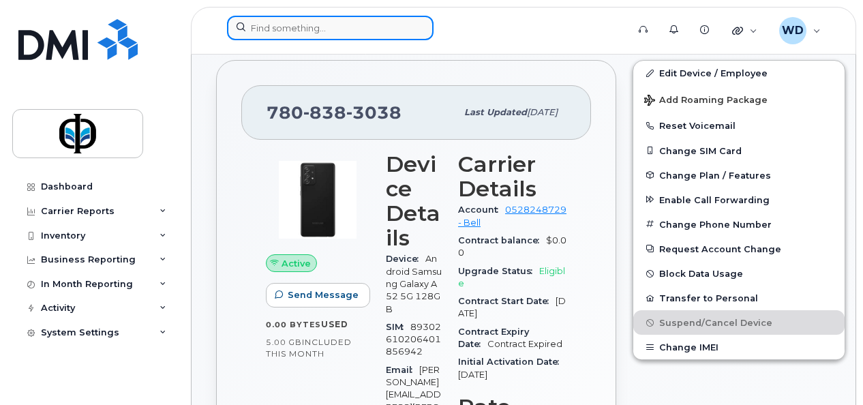
click at [304, 27] on input at bounding box center [330, 28] width 207 height 25
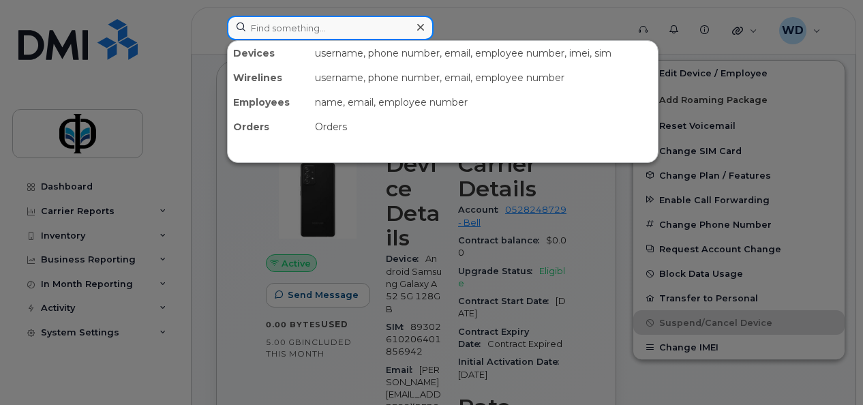
paste input "4038352819"
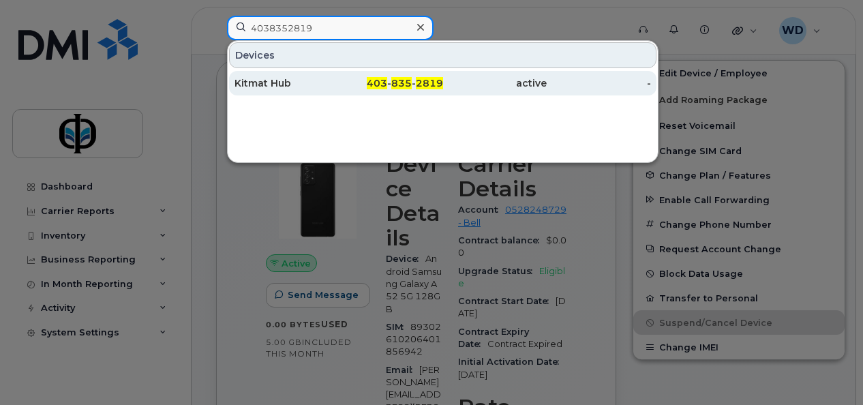
type input "4038352819"
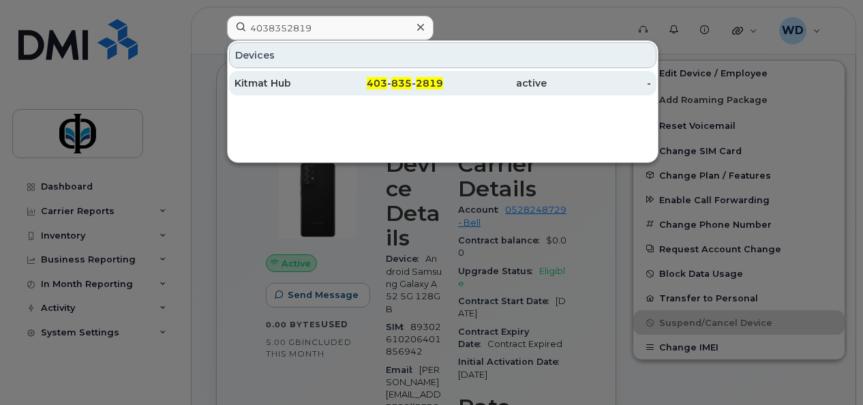
click at [297, 82] on div "Kitmat Hub" at bounding box center [287, 83] width 104 height 14
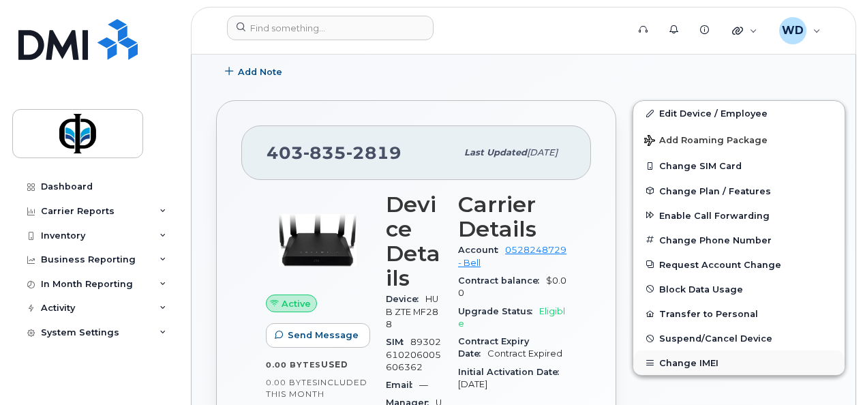
scroll to position [273, 0]
click at [705, 335] on span "Suspend/Cancel Device" at bounding box center [715, 338] width 113 height 10
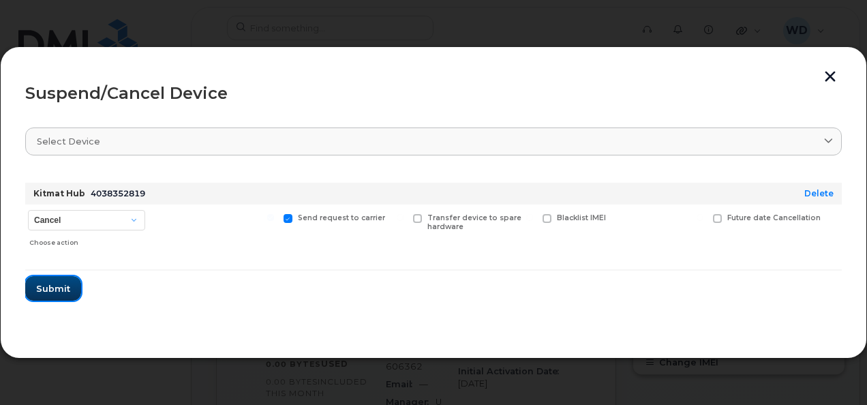
click at [38, 299] on button "Submit" at bounding box center [53, 288] width 56 height 25
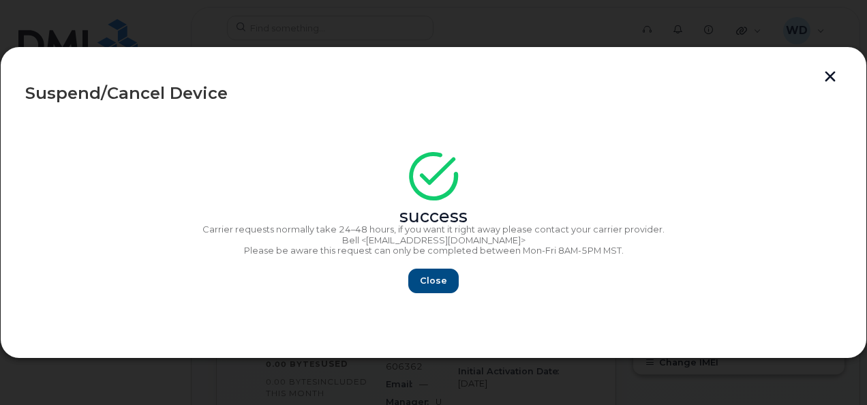
click at [826, 74] on button "button" at bounding box center [830, 78] width 20 height 14
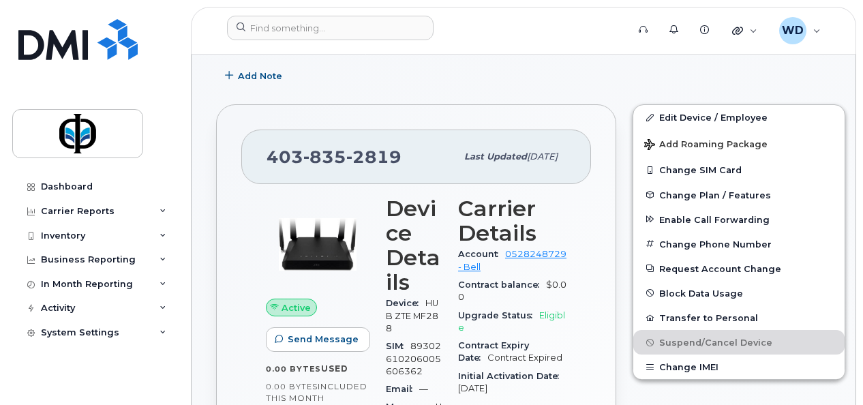
scroll to position [136, 0]
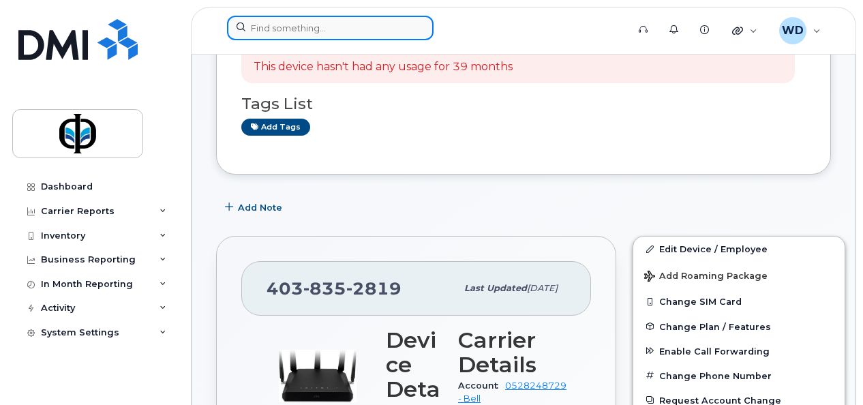
click at [337, 32] on input at bounding box center [330, 28] width 207 height 25
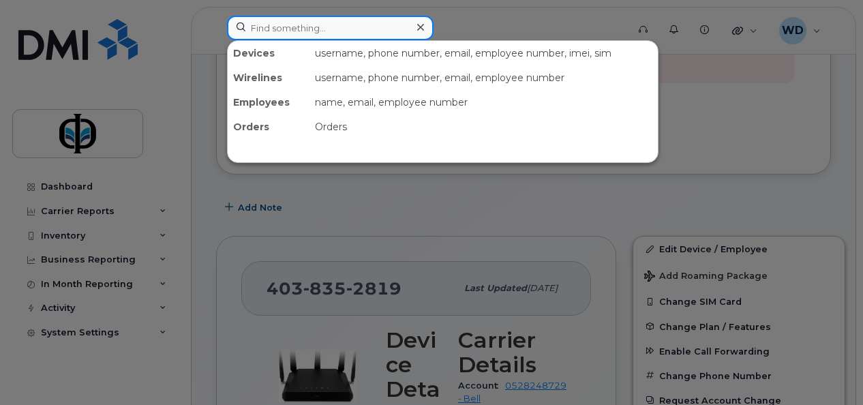
paste input "7808389516"
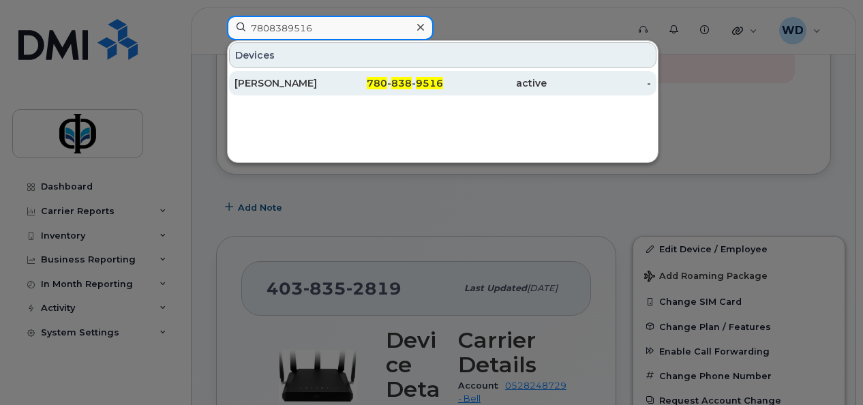
type input "7808389516"
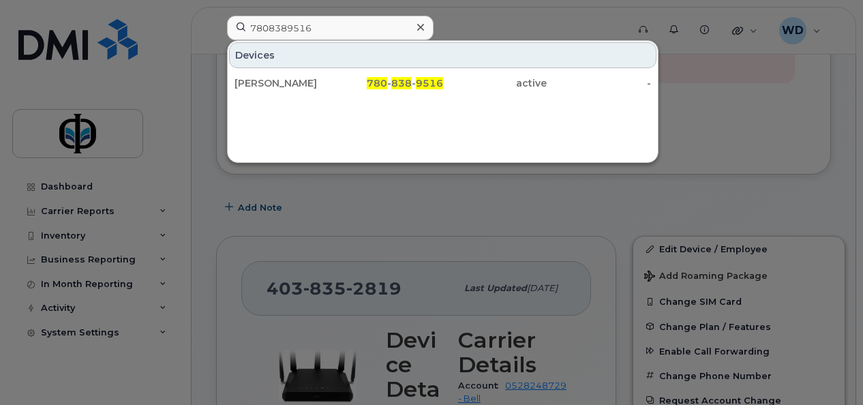
drag, startPoint x: 278, startPoint y: 83, endPoint x: 370, endPoint y: 109, distance: 95.6
click at [278, 83] on div "Kha Ho" at bounding box center [287, 83] width 104 height 14
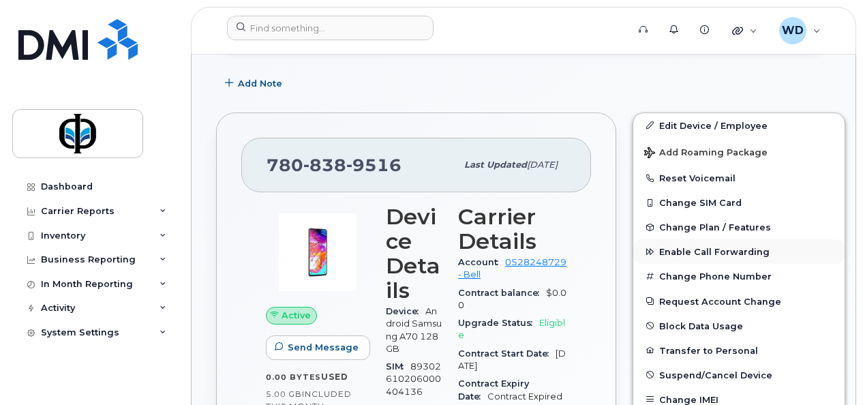
scroll to position [260, 0]
click at [678, 370] on span "Suspend/Cancel Device" at bounding box center [715, 375] width 113 height 10
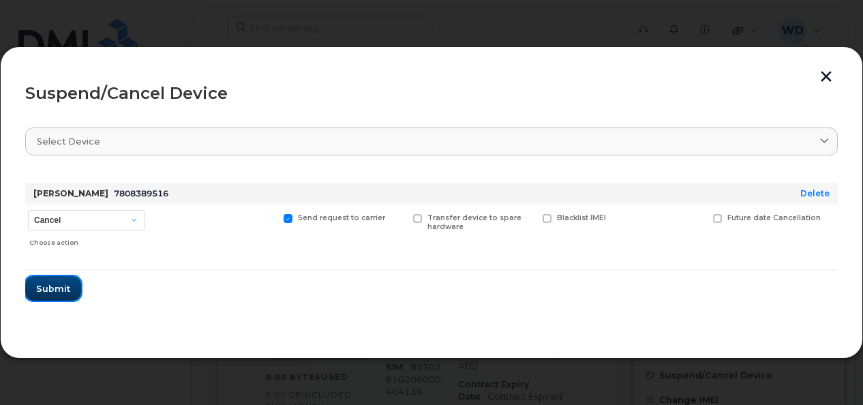
click at [70, 296] on button "Submit" at bounding box center [53, 288] width 56 height 25
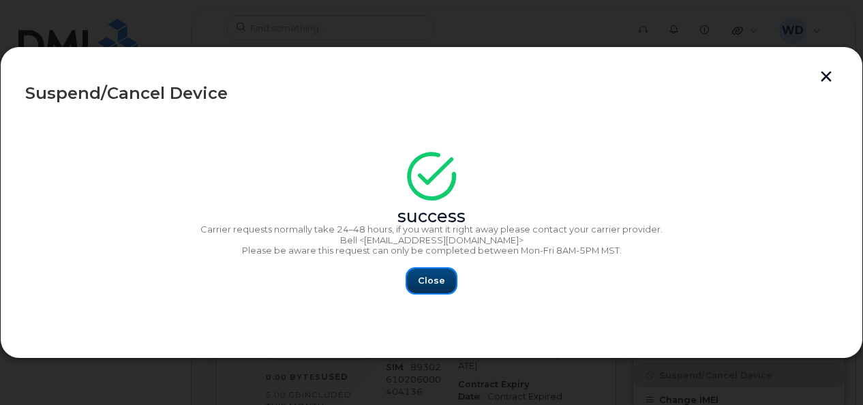
click at [436, 282] on span "Close" at bounding box center [431, 280] width 27 height 13
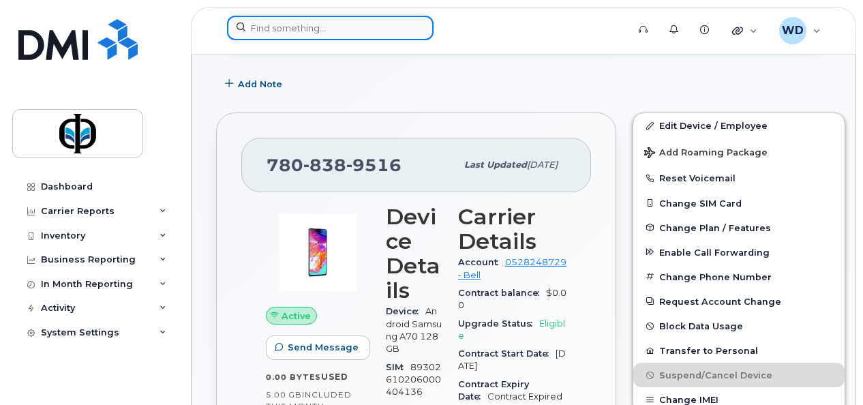
click at [277, 22] on input at bounding box center [330, 28] width 207 height 25
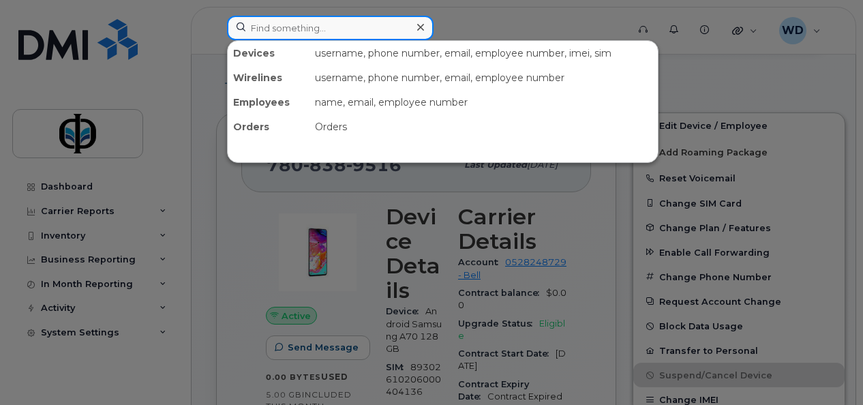
paste input "5879197577"
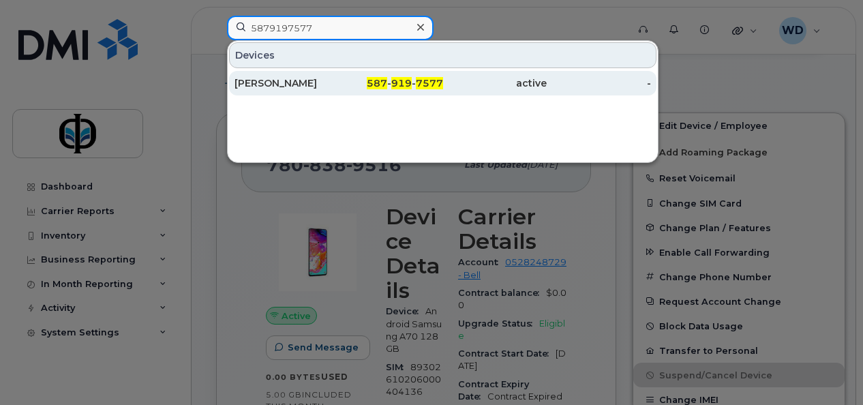
type input "5879197577"
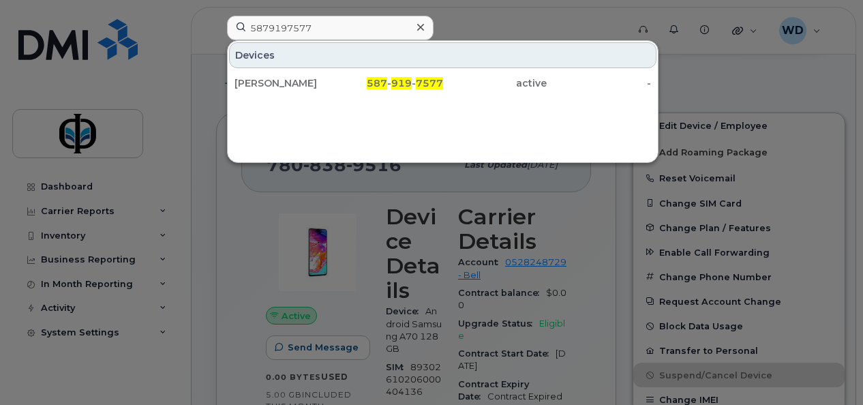
drag, startPoint x: 285, startPoint y: 82, endPoint x: 324, endPoint y: 98, distance: 42.5
click at [285, 82] on div "[PERSON_NAME]" at bounding box center [287, 83] width 104 height 14
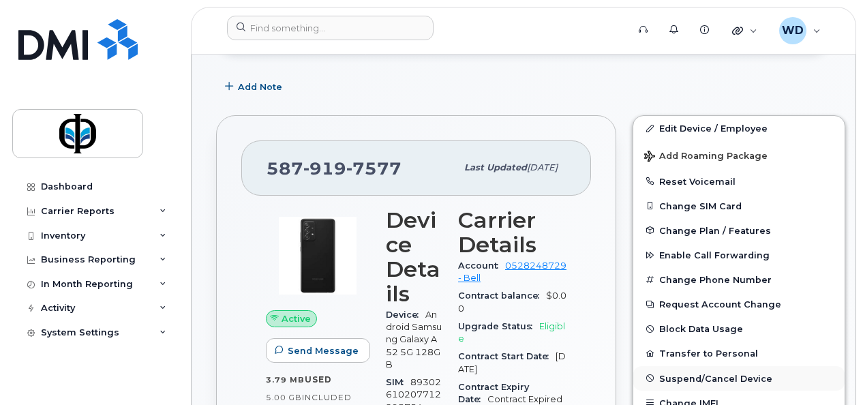
scroll to position [273, 0]
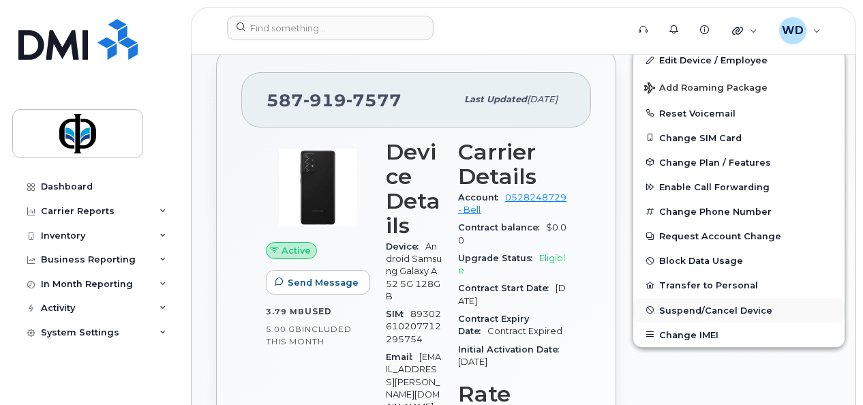
click at [723, 305] on span "Suspend/Cancel Device" at bounding box center [715, 310] width 113 height 10
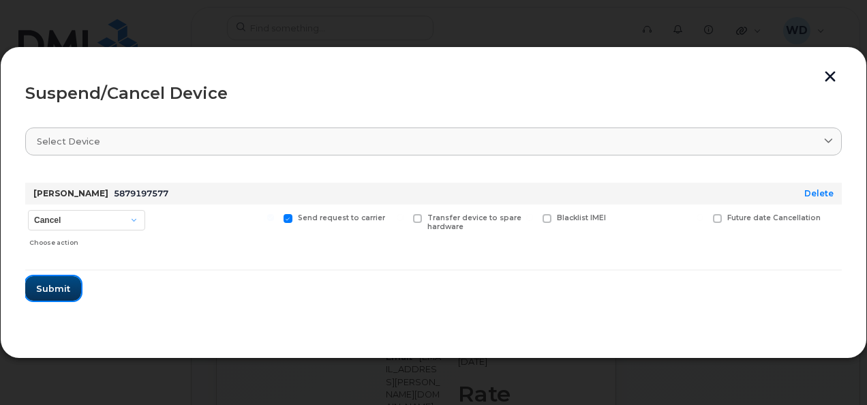
click at [61, 290] on span "Submit" at bounding box center [53, 288] width 34 height 13
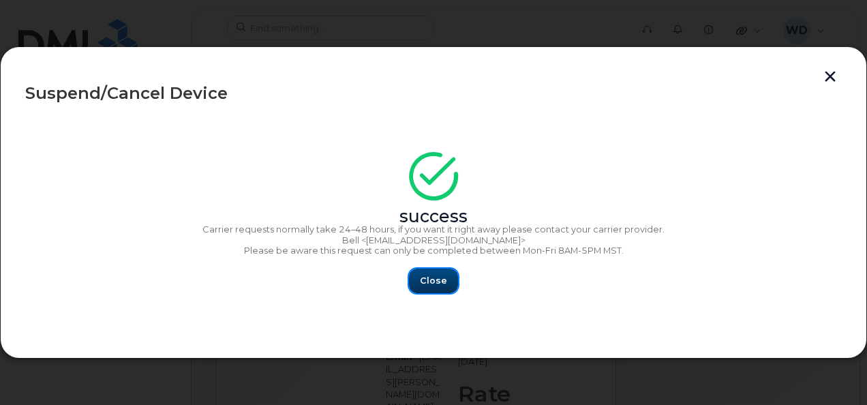
click at [440, 288] on button "Close" at bounding box center [433, 281] width 49 height 25
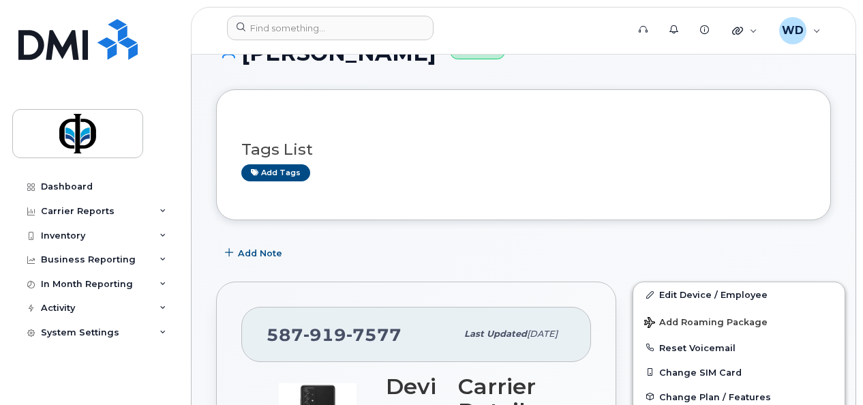
scroll to position [0, 0]
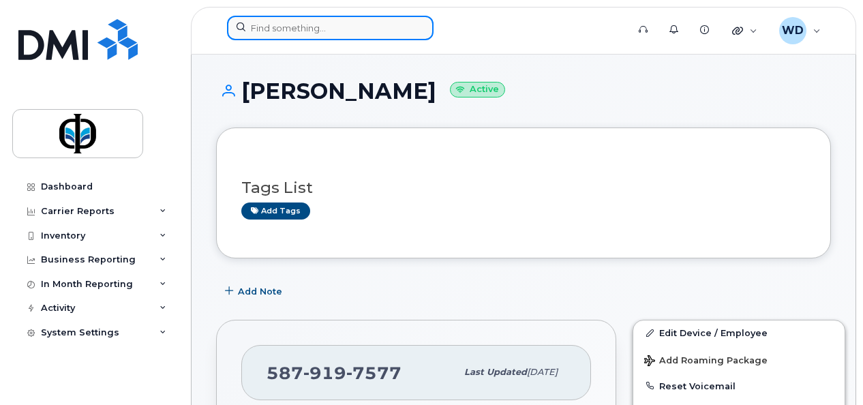
click at [299, 20] on input at bounding box center [330, 28] width 207 height 25
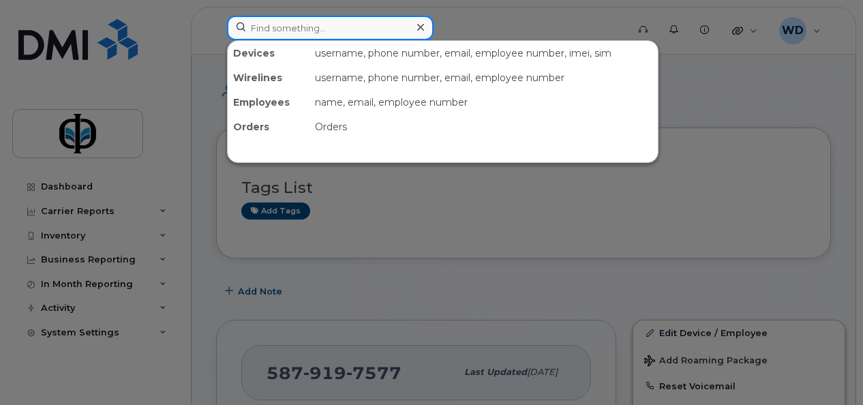
paste input "7803816144"
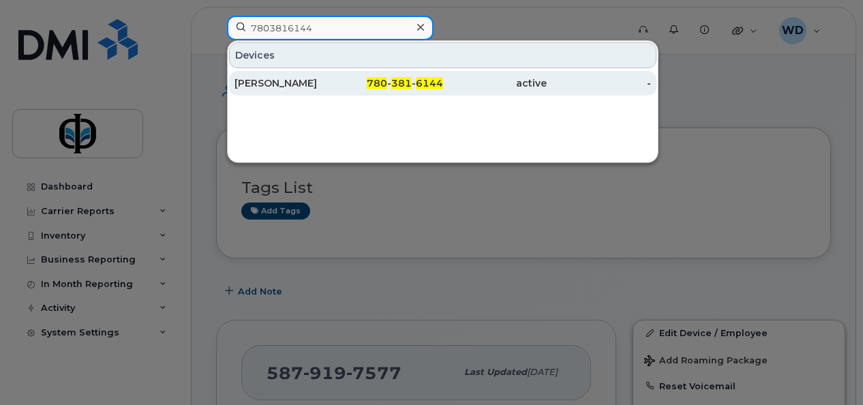
type input "7803816144"
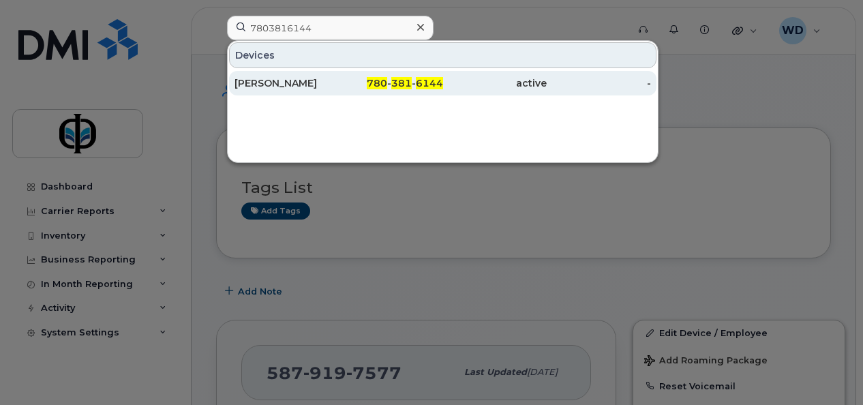
click at [280, 75] on div "Jerrid Gabriel" at bounding box center [287, 83] width 104 height 25
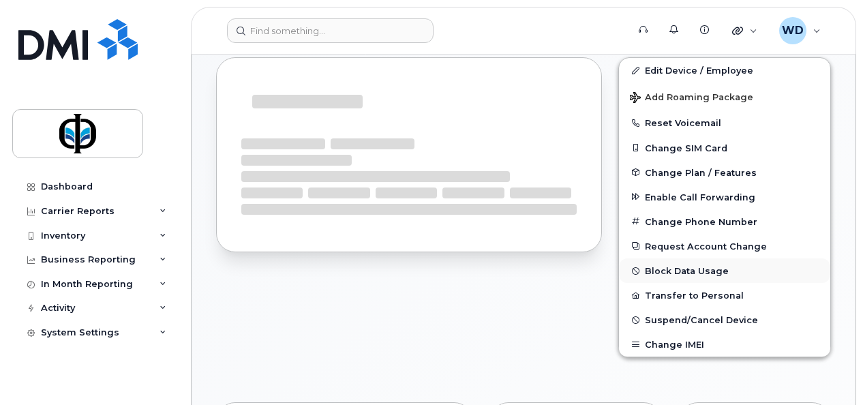
scroll to position [328, 0]
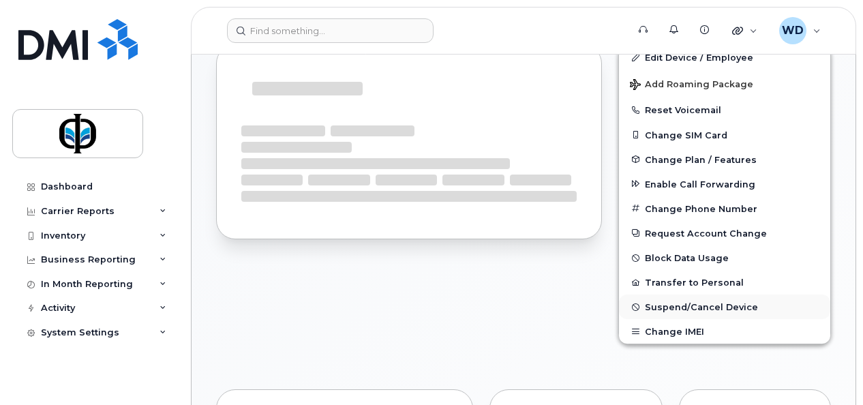
click at [695, 298] on button "Suspend/Cancel Device" at bounding box center [724, 306] width 211 height 25
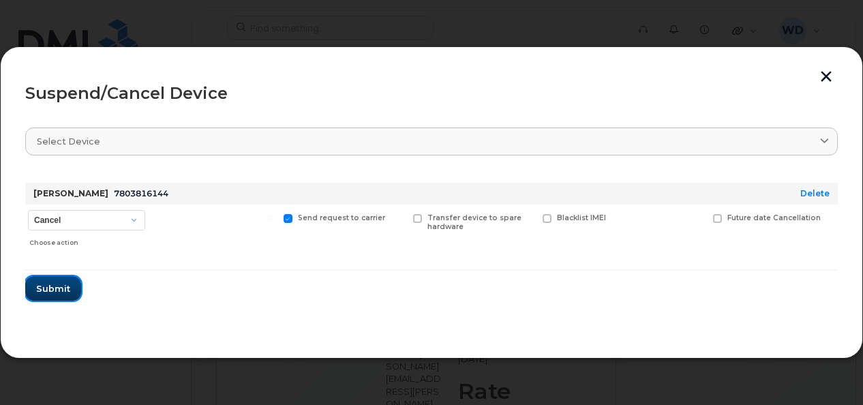
click at [34, 290] on button "Submit" at bounding box center [53, 288] width 56 height 25
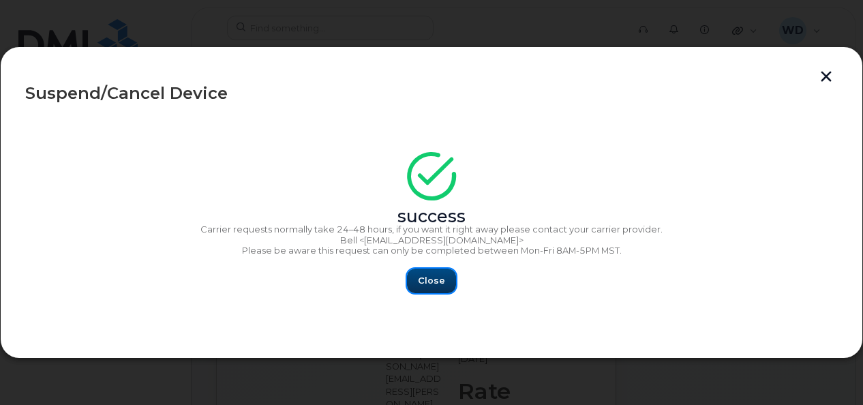
click at [434, 282] on span "Close" at bounding box center [431, 280] width 27 height 13
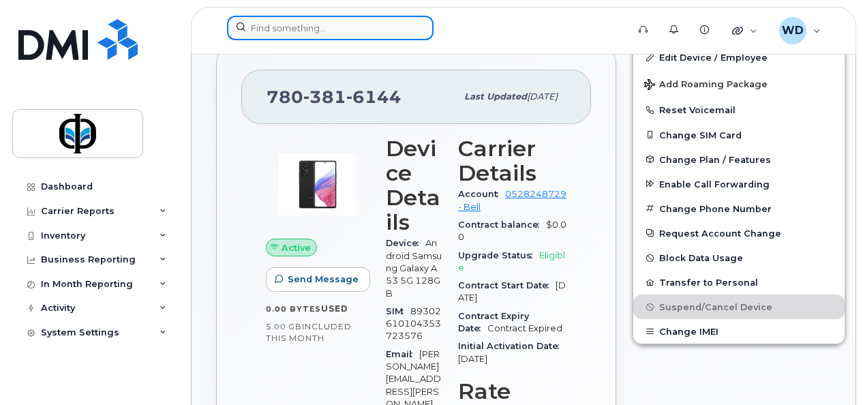
click at [302, 20] on input at bounding box center [330, 28] width 207 height 25
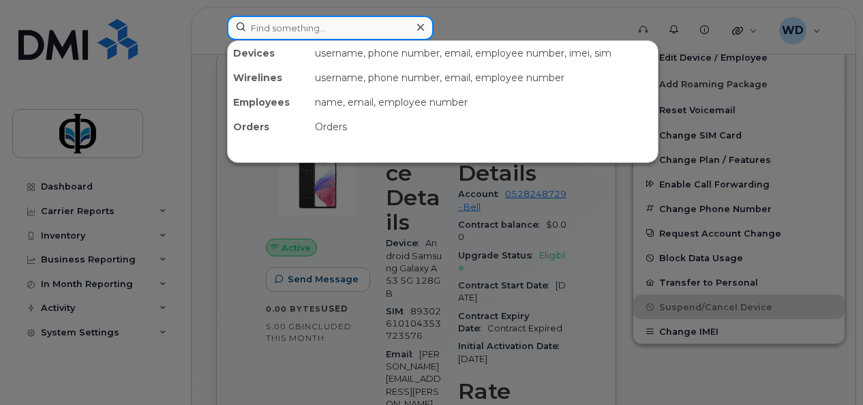
paste input "7808385986"
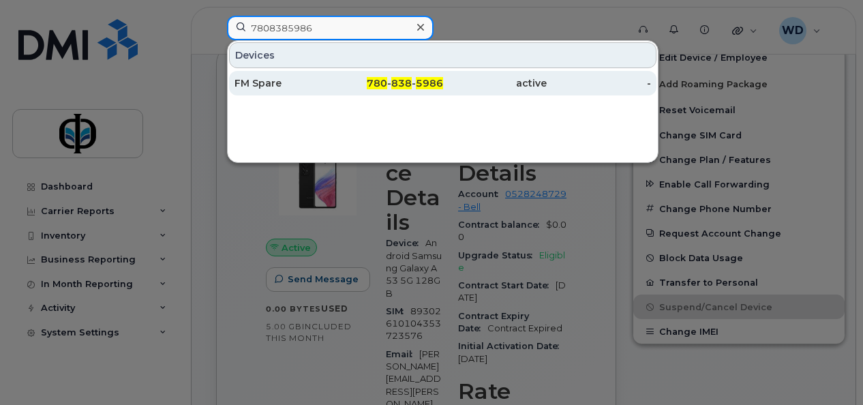
type input "7808385986"
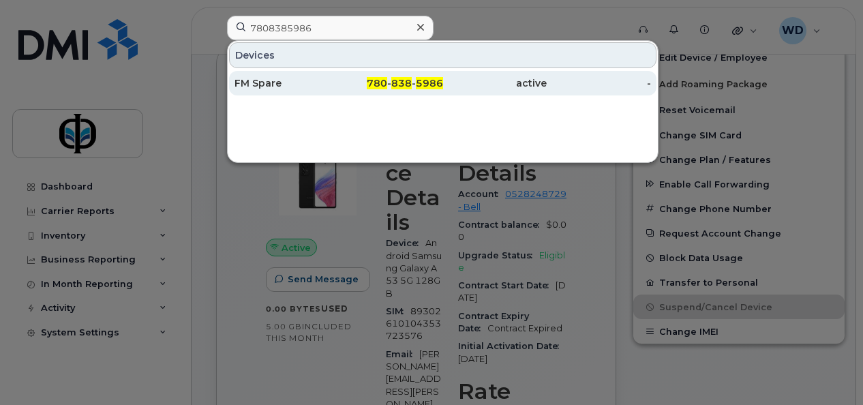
click at [314, 82] on div "FM Spare" at bounding box center [287, 83] width 104 height 14
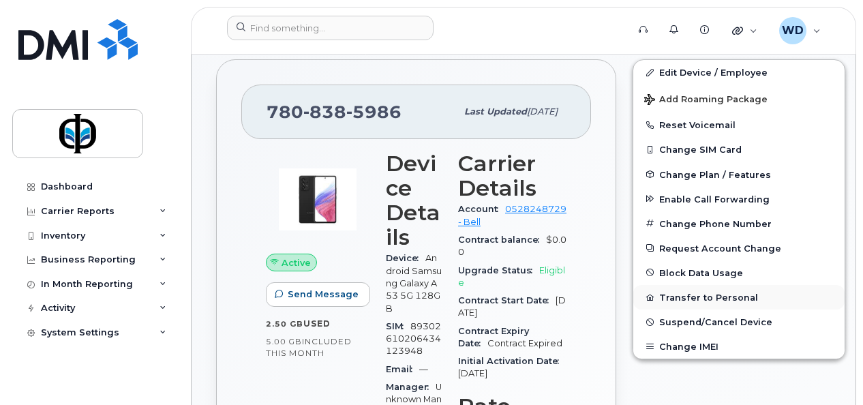
scroll to position [260, 0]
click at [704, 317] on span "Suspend/Cancel Device" at bounding box center [715, 322] width 113 height 10
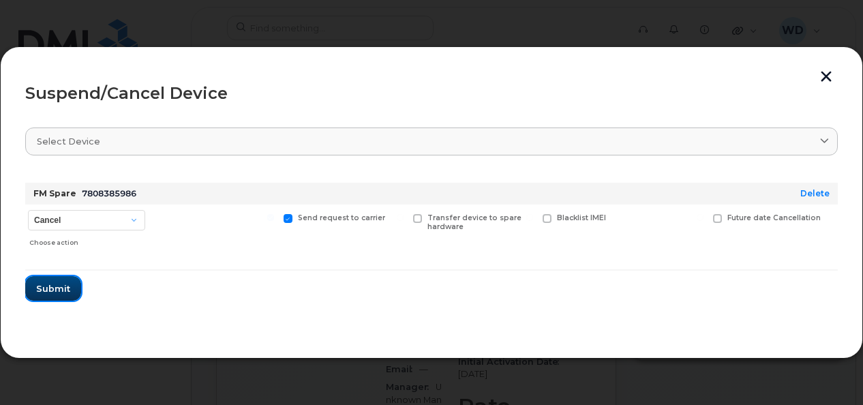
click at [57, 294] on span "Submit" at bounding box center [53, 288] width 34 height 13
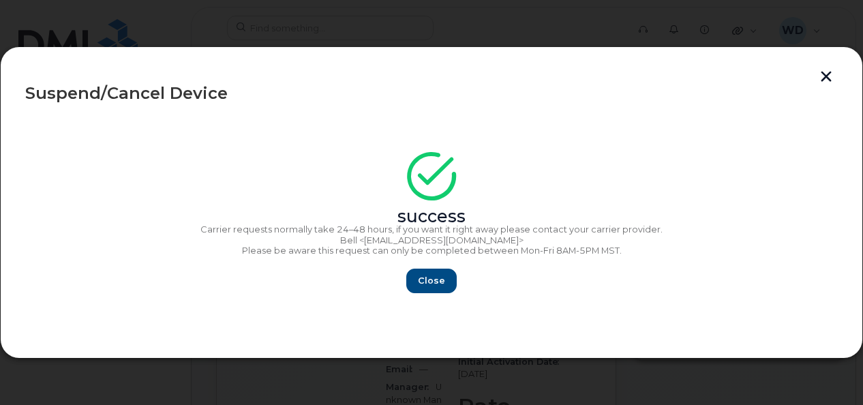
click at [825, 75] on button "button" at bounding box center [826, 78] width 20 height 14
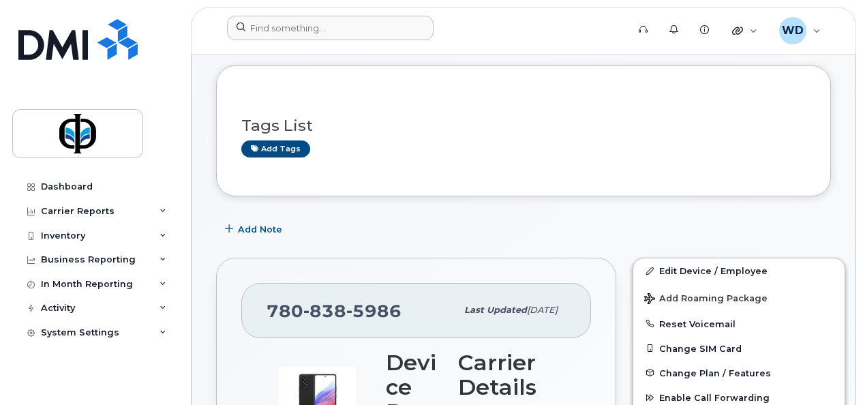
scroll to position [0, 0]
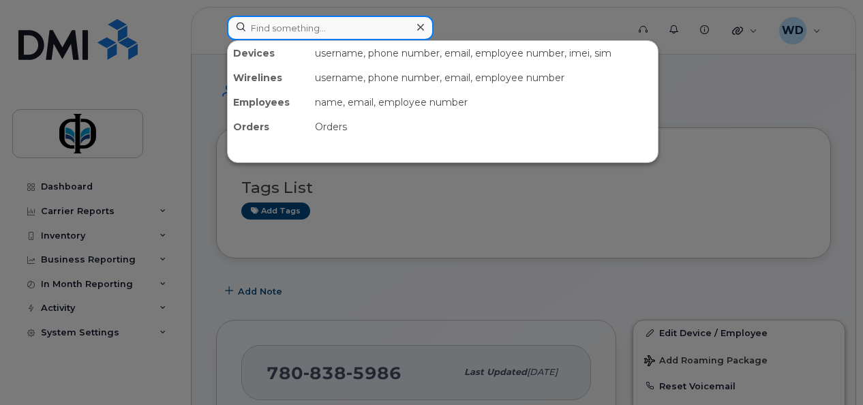
click at [290, 30] on input at bounding box center [330, 28] width 207 height 25
paste input "4038294391"
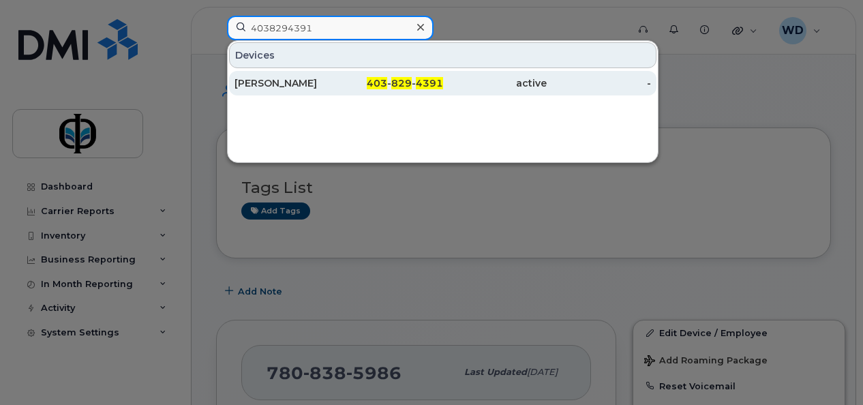
type input "4038294391"
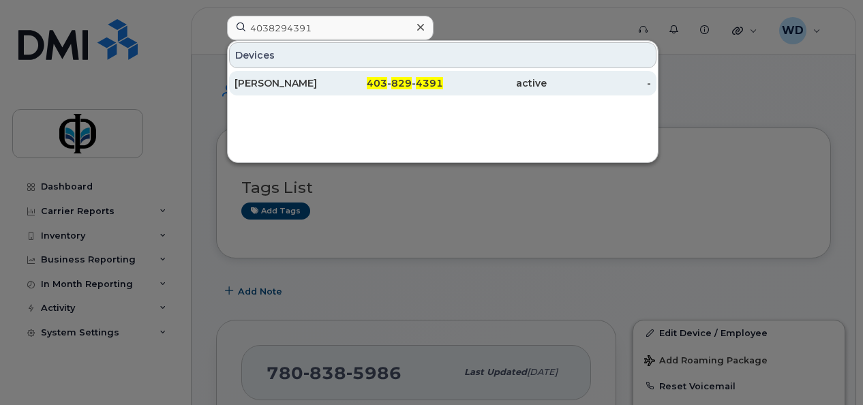
click at [298, 87] on div "Faria Akther" at bounding box center [287, 83] width 104 height 14
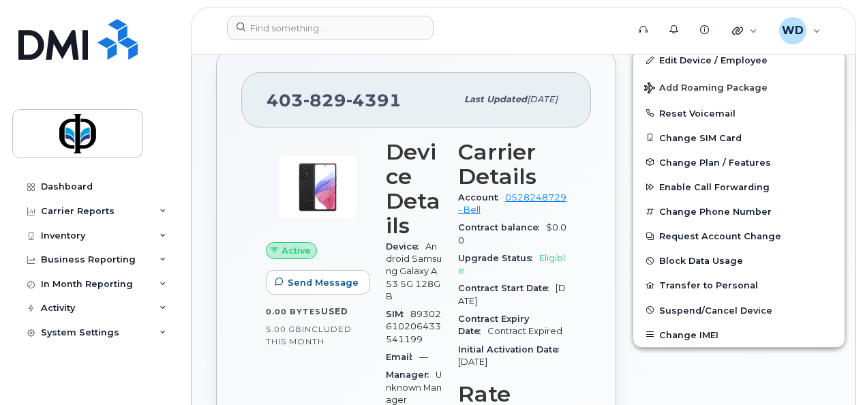
scroll to position [260, 0]
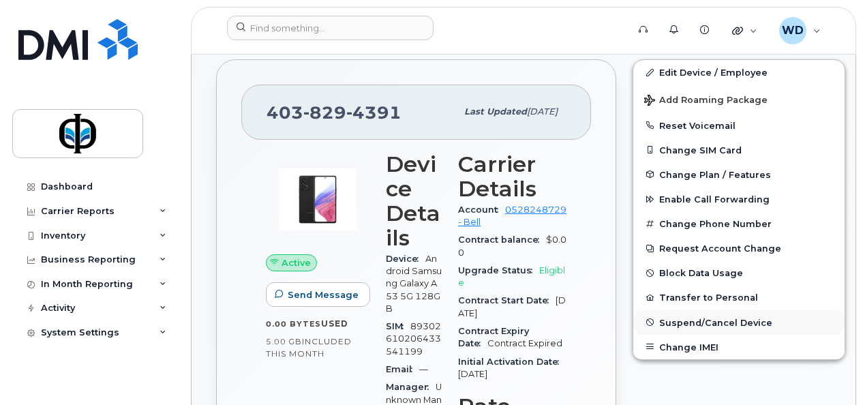
click at [686, 322] on span "Suspend/Cancel Device" at bounding box center [715, 322] width 113 height 10
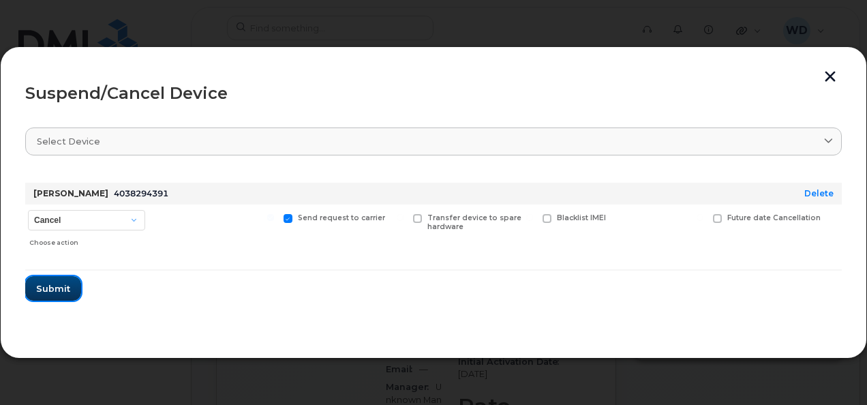
click at [57, 297] on button "Submit" at bounding box center [53, 288] width 56 height 25
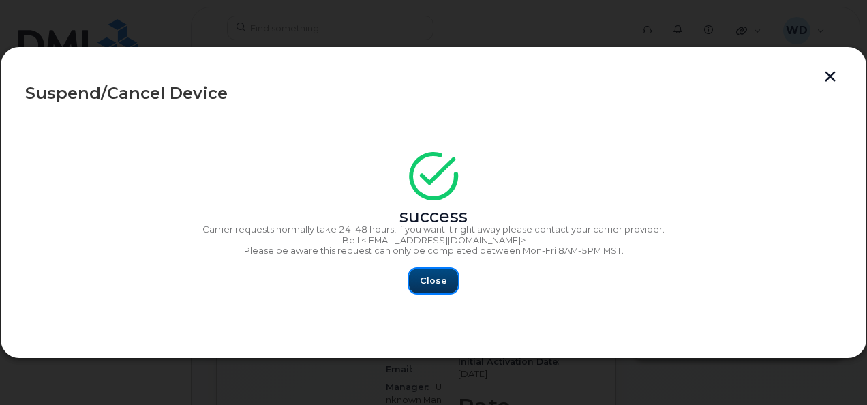
click at [422, 278] on span "Close" at bounding box center [433, 280] width 27 height 13
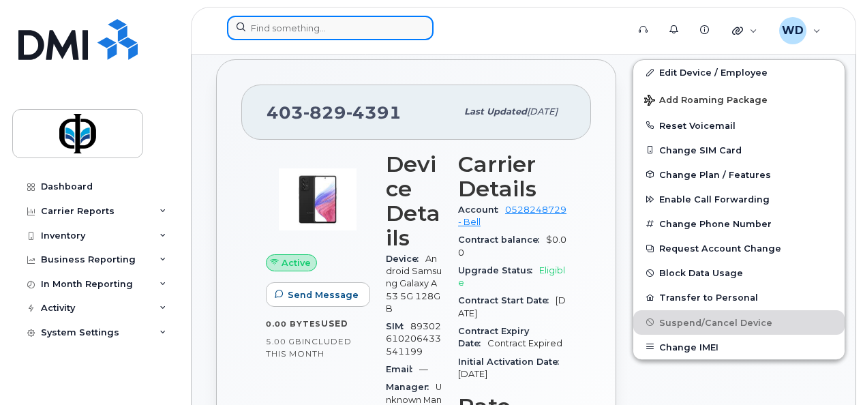
click at [288, 29] on input at bounding box center [330, 28] width 207 height 25
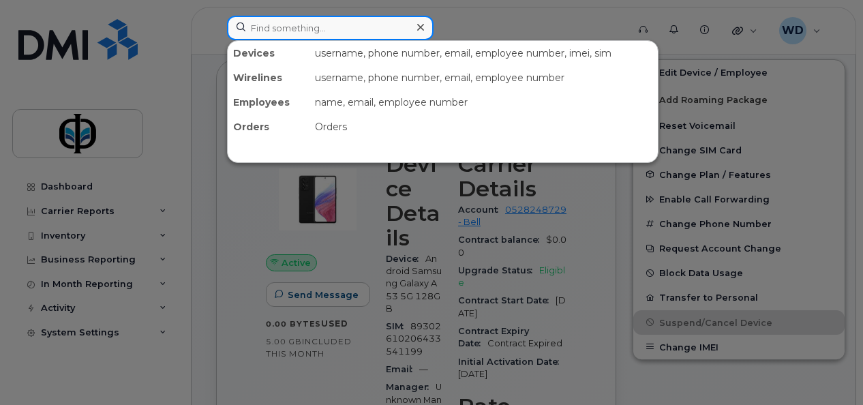
paste input "7803816933"
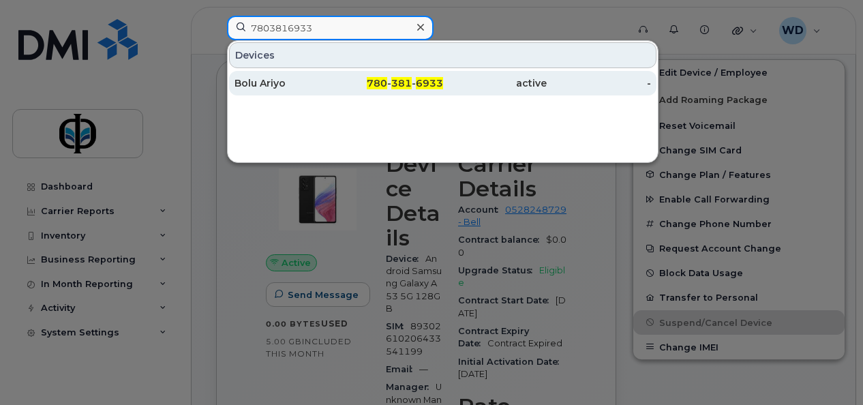
type input "7803816933"
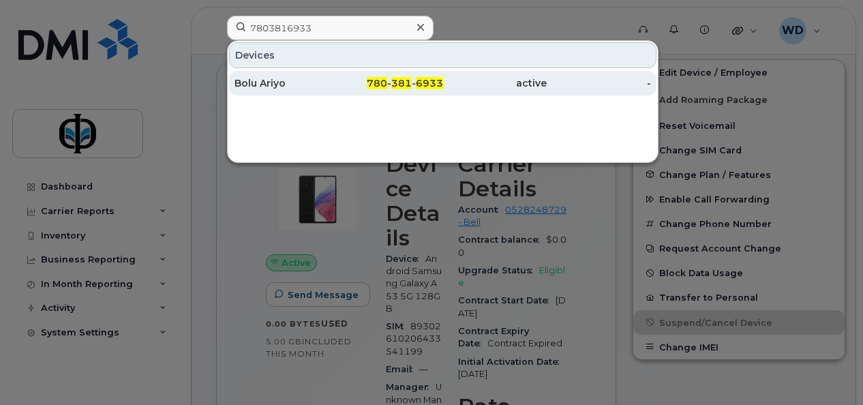
drag, startPoint x: 275, startPoint y: 82, endPoint x: 295, endPoint y: 89, distance: 20.9
click at [275, 82] on div "Bolu Ariyo" at bounding box center [287, 83] width 104 height 14
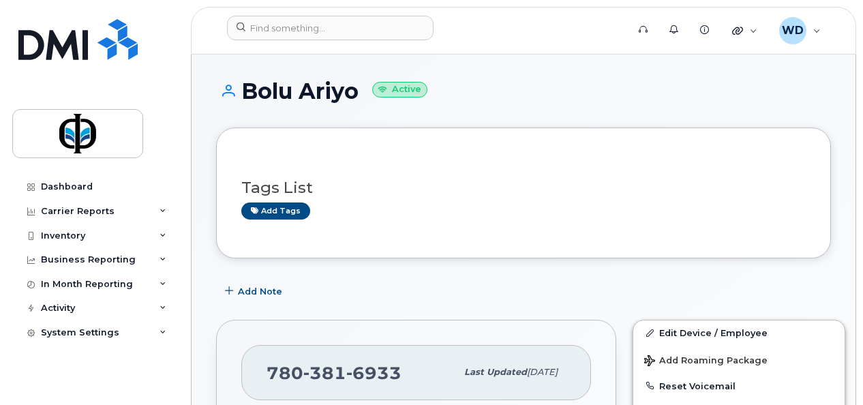
scroll to position [273, 0]
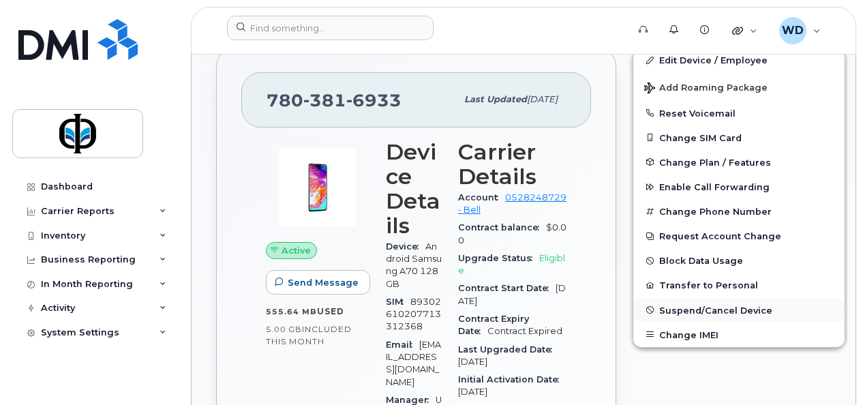
click at [702, 314] on span "Suspend/Cancel Device" at bounding box center [715, 310] width 113 height 10
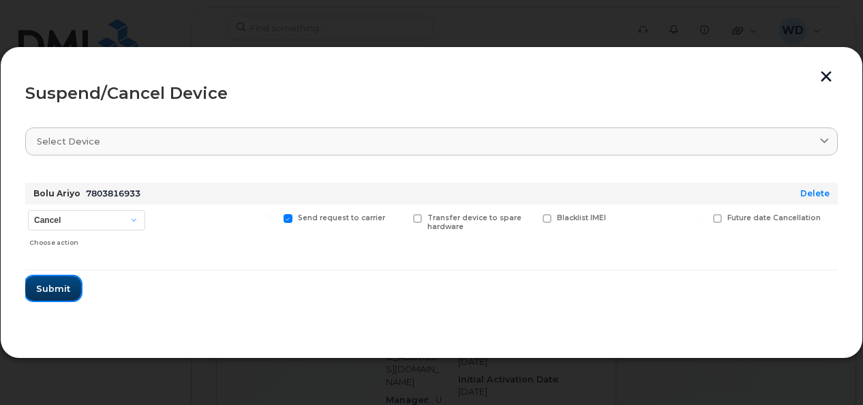
click at [53, 283] on span "Submit" at bounding box center [53, 288] width 34 height 13
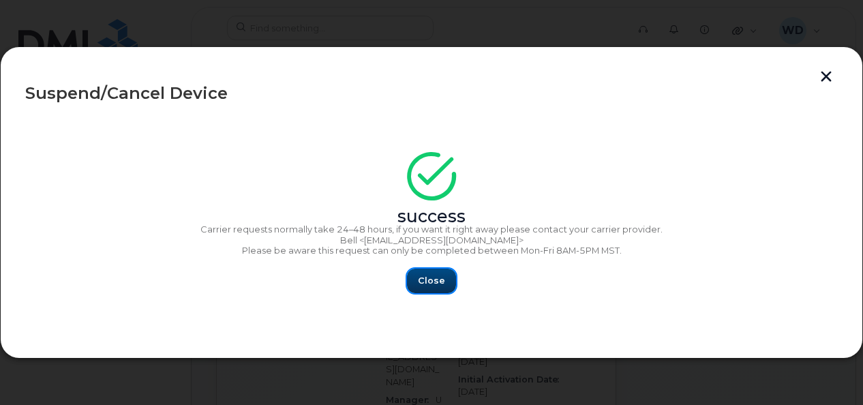
click at [453, 282] on button "Close" at bounding box center [431, 281] width 49 height 25
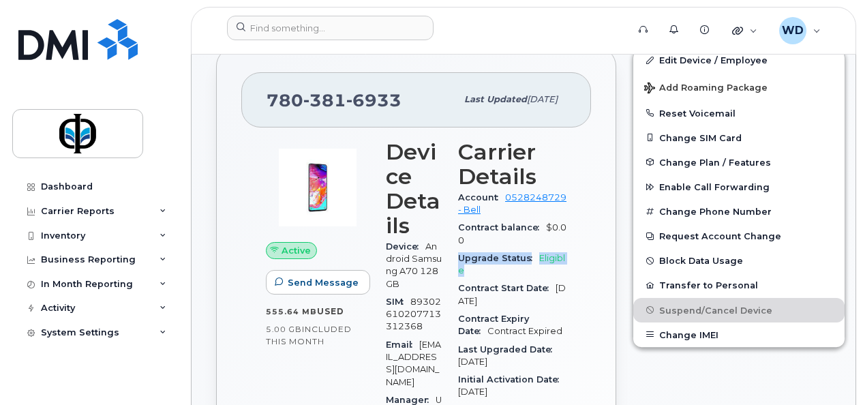
drag, startPoint x: 479, startPoint y: 274, endPoint x: 449, endPoint y: 256, distance: 35.8
click at [450, 256] on div "Carrier Details Account 0528248729 - Bell Contract balance $0.00 Upgrade Status…" at bounding box center [512, 405] width 125 height 547
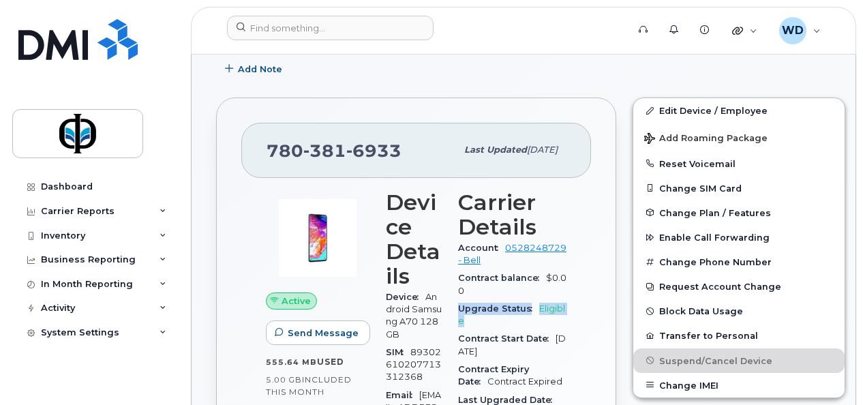
scroll to position [205, 0]
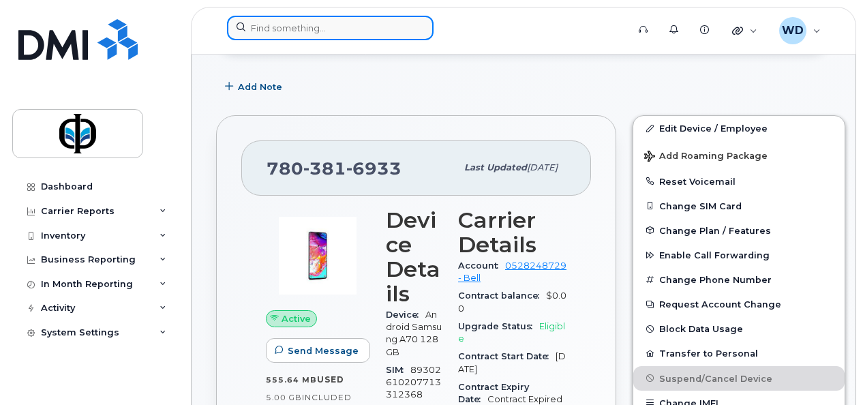
click at [323, 27] on input at bounding box center [330, 28] width 207 height 25
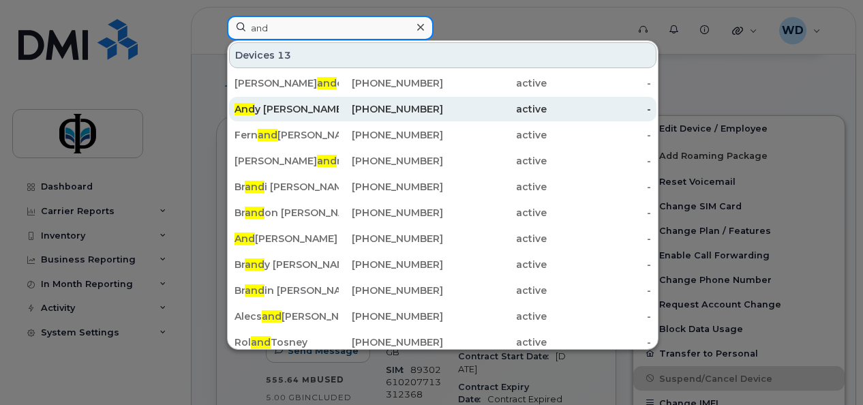
type input "and"
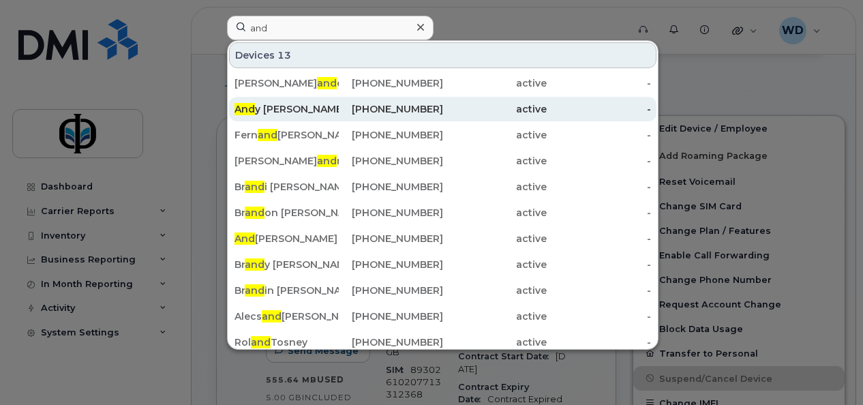
click at [250, 106] on span "And" at bounding box center [245, 109] width 20 height 12
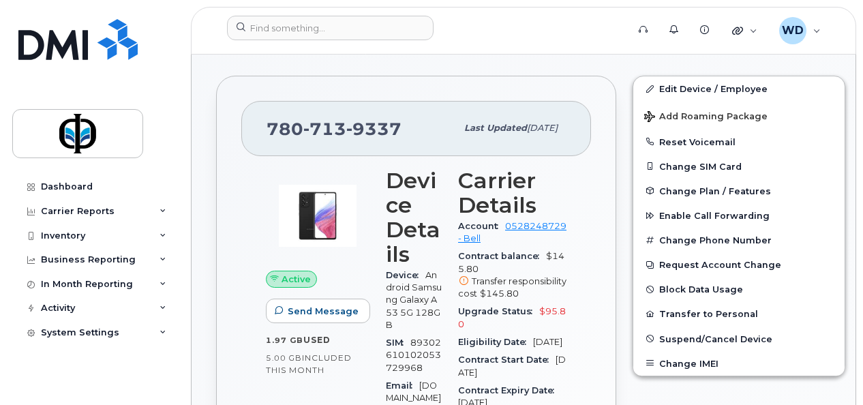
scroll to position [273, 0]
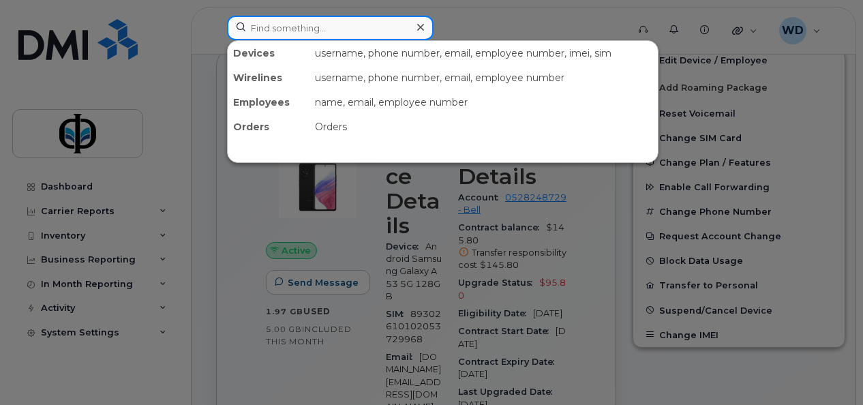
click at [354, 22] on input at bounding box center [330, 28] width 207 height 25
paste input "7802150659"
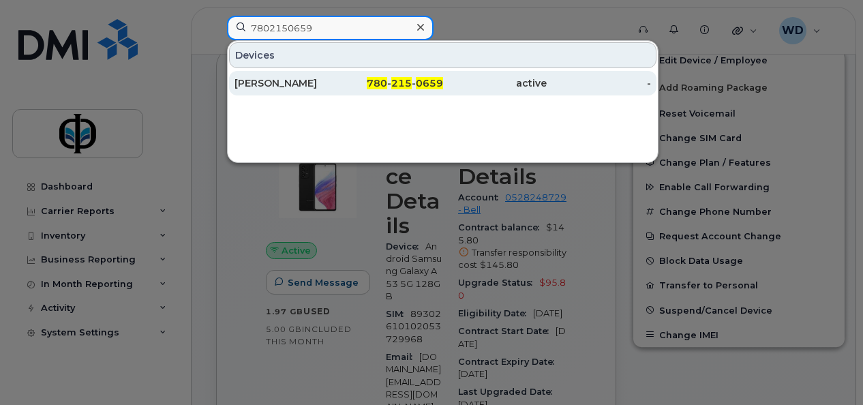
type input "7802150659"
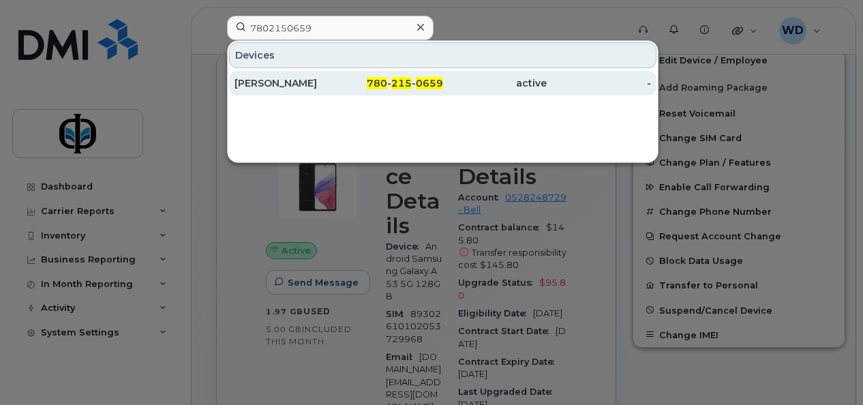
click at [323, 80] on div "[PERSON_NAME]" at bounding box center [287, 83] width 104 height 14
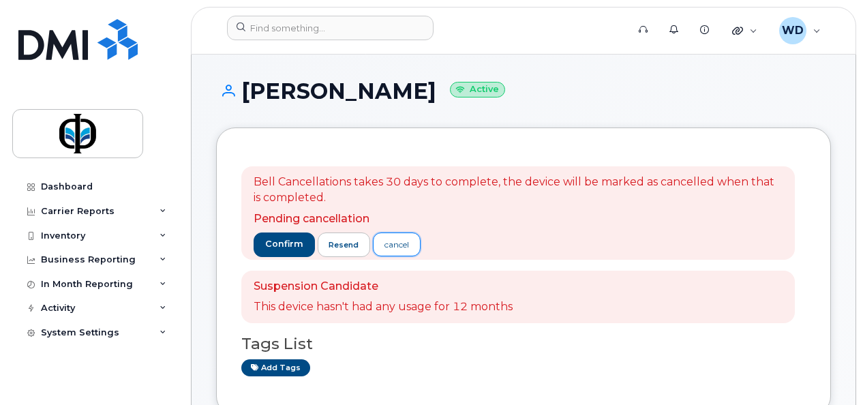
click at [393, 243] on div "cancel" at bounding box center [396, 245] width 25 height 12
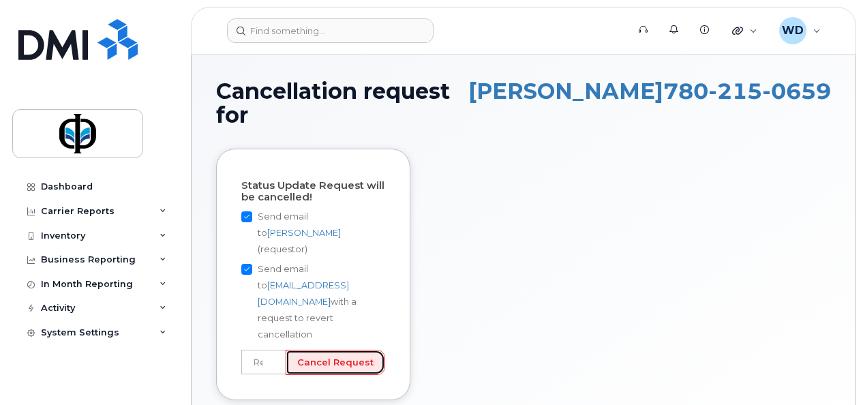
click at [354, 350] on input "Cancel Request" at bounding box center [336, 362] width 100 height 25
click at [279, 350] on input "text" at bounding box center [263, 362] width 45 height 25
type input "User still using device"
click at [339, 350] on input "Cancel Request" at bounding box center [336, 362] width 100 height 25
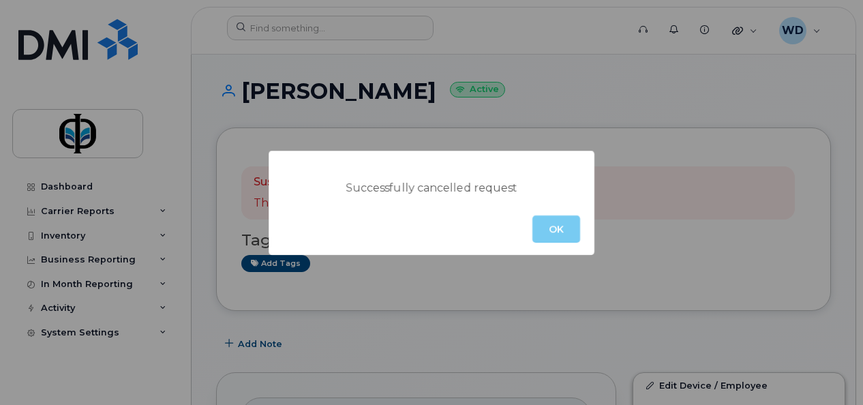
click at [560, 231] on button "OK" at bounding box center [556, 228] width 48 height 27
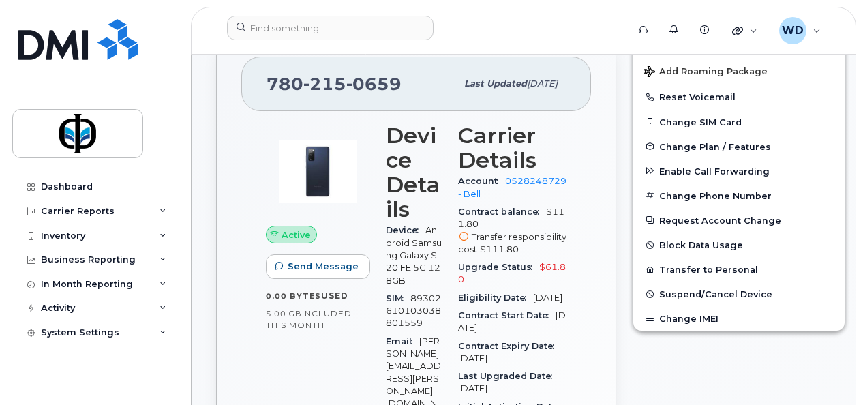
scroll to position [409, 0]
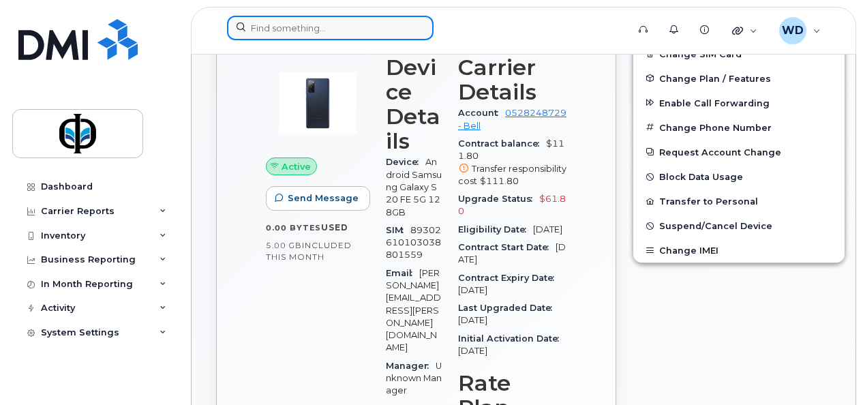
click at [370, 25] on input at bounding box center [330, 28] width 207 height 25
paste input "4038041788"
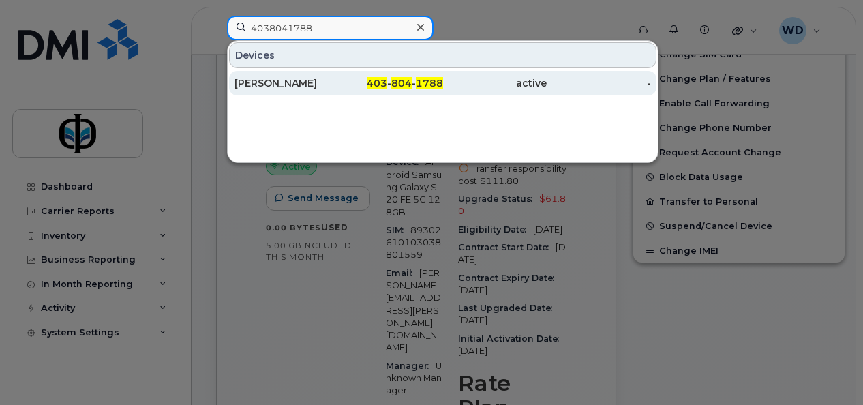
type input "4038041788"
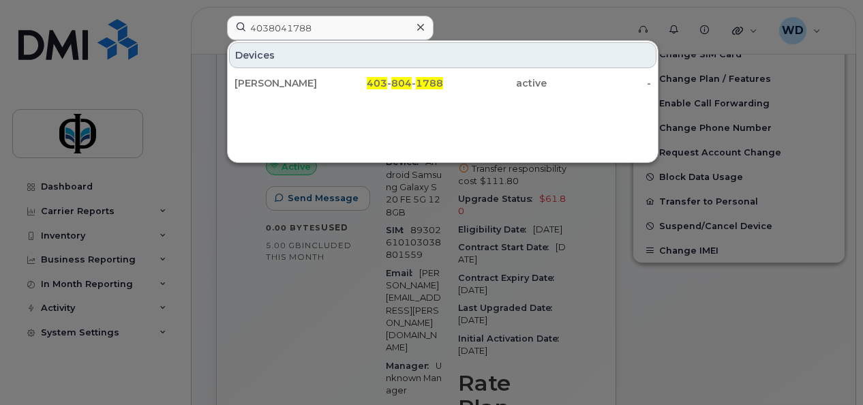
drag, startPoint x: 353, startPoint y: 86, endPoint x: 429, endPoint y: 142, distance: 94.6
click at [353, 86] on div "403 - 804 - 1788" at bounding box center [391, 83] width 104 height 14
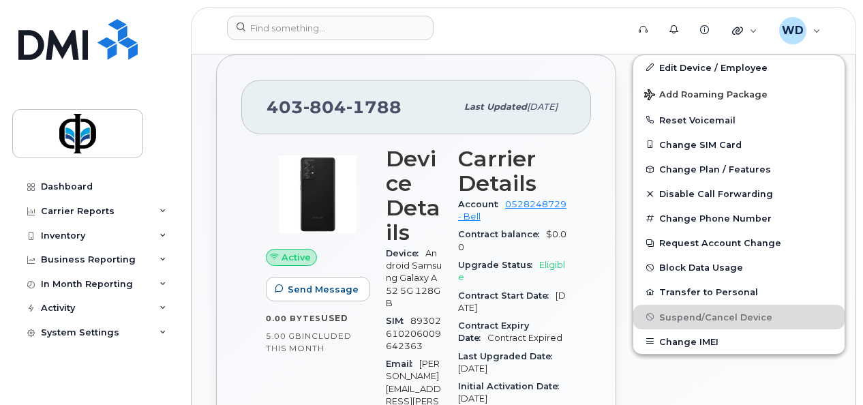
scroll to position [545, 0]
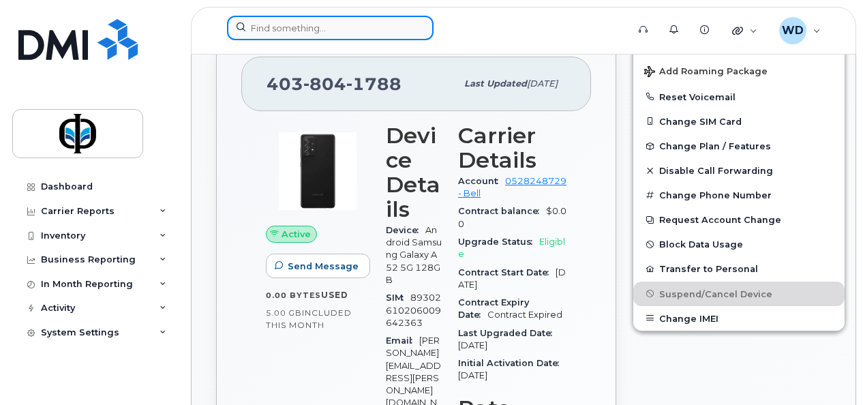
click at [322, 33] on input at bounding box center [330, 28] width 207 height 25
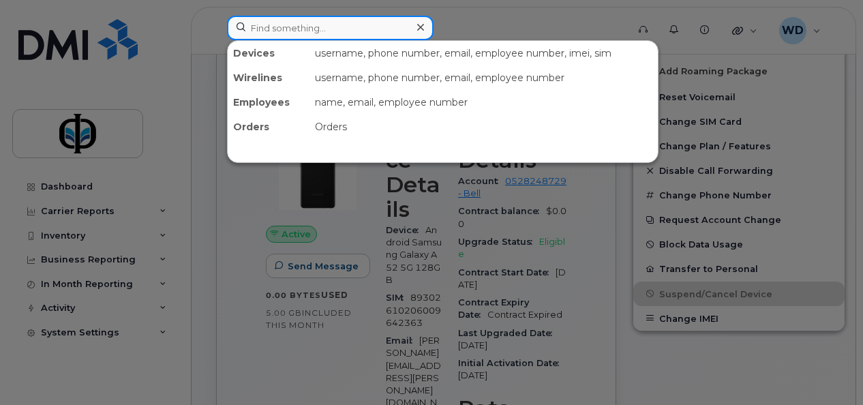
paste input "7802150748"
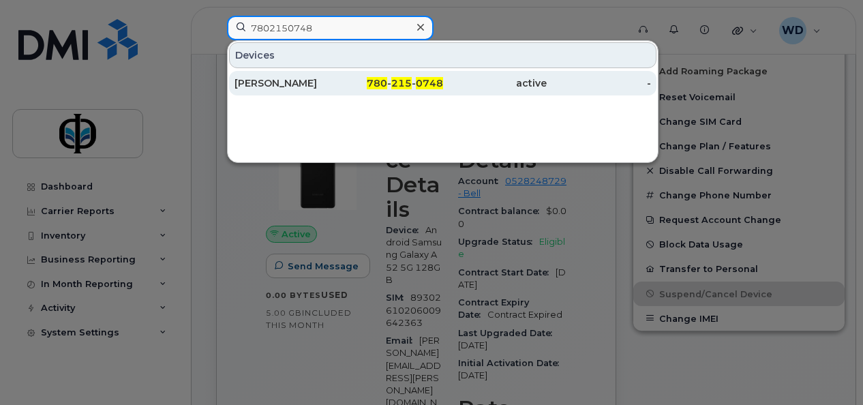
type input "7802150748"
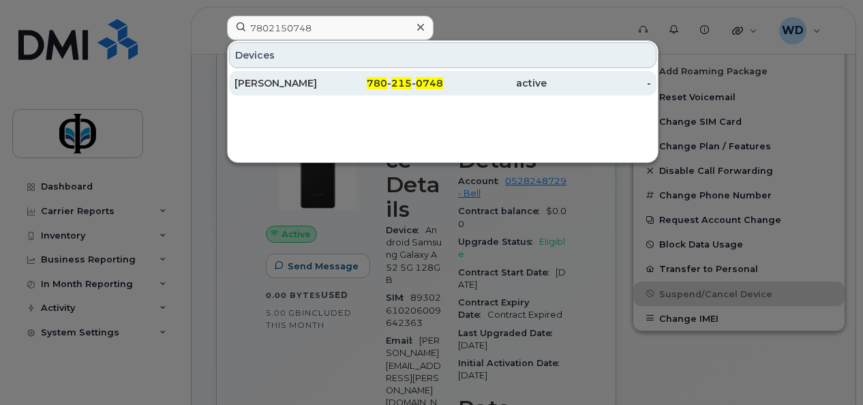
click at [318, 74] on div "[PERSON_NAME]" at bounding box center [287, 83] width 104 height 25
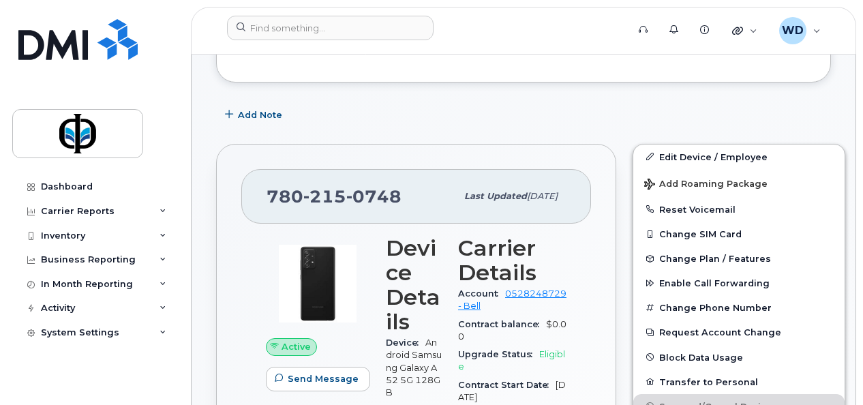
scroll to position [409, 0]
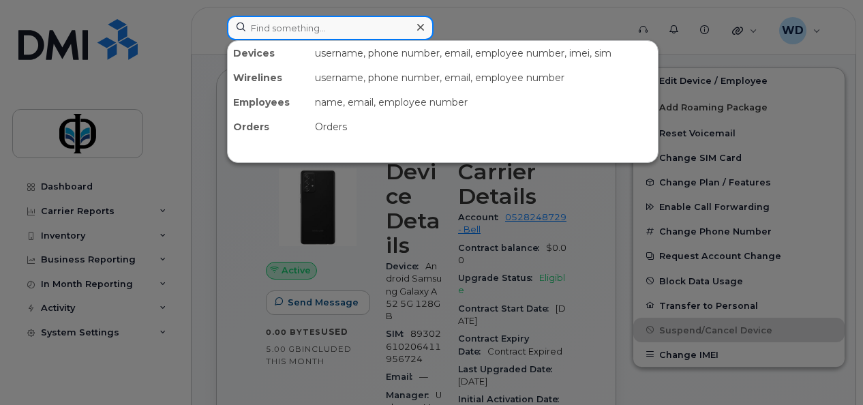
click at [295, 27] on input at bounding box center [330, 28] width 207 height 25
paste input "7807424420"
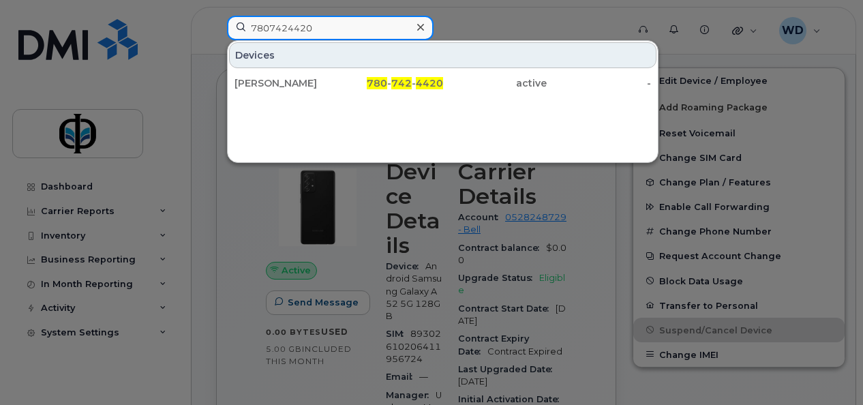
type input "7807424420"
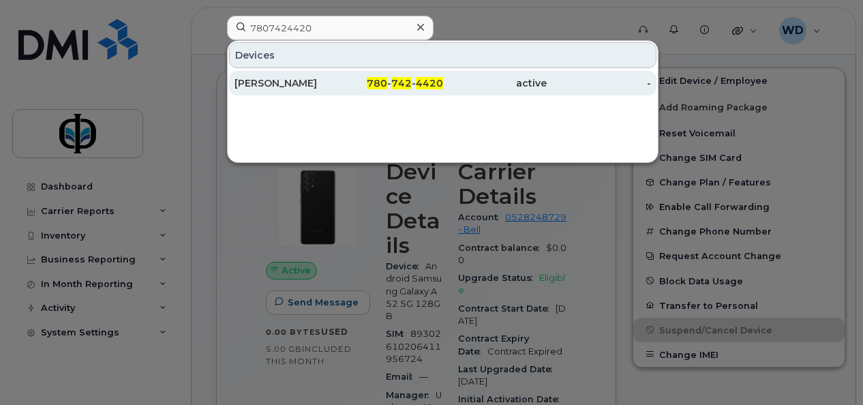
click at [290, 72] on div "[PERSON_NAME]" at bounding box center [287, 83] width 104 height 25
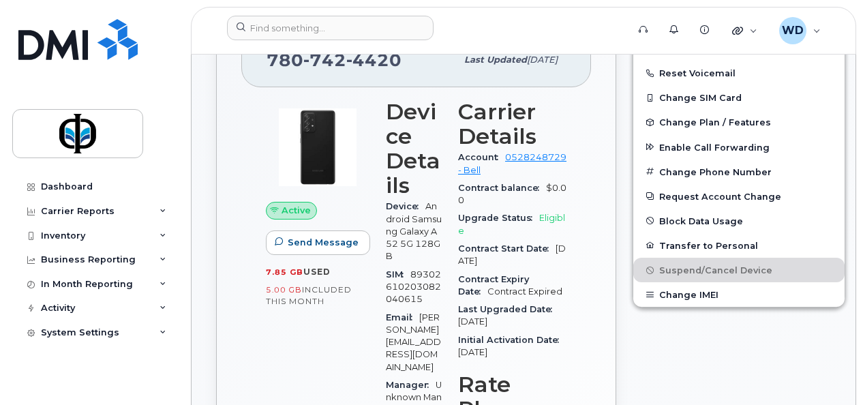
scroll to position [409, 0]
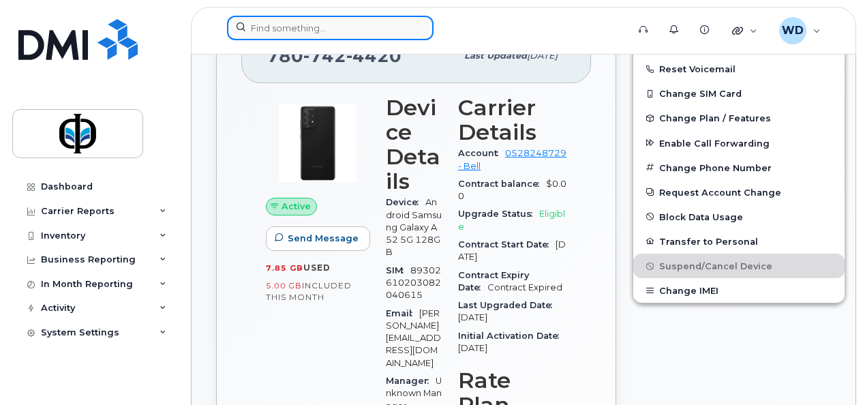
click at [297, 27] on input at bounding box center [330, 28] width 207 height 25
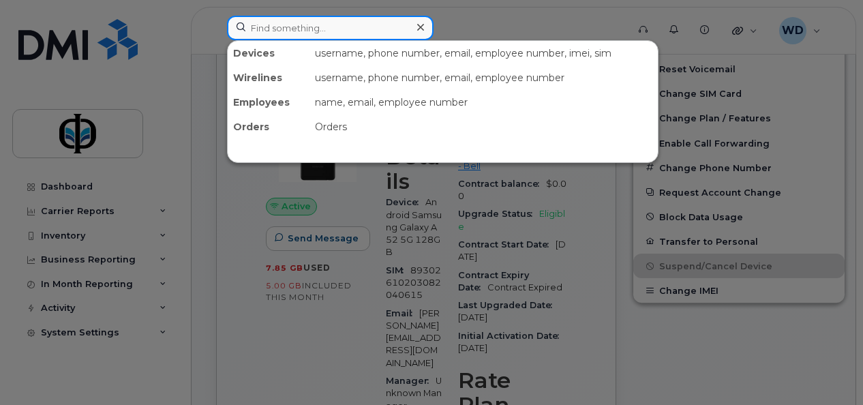
paste input "7808382189"
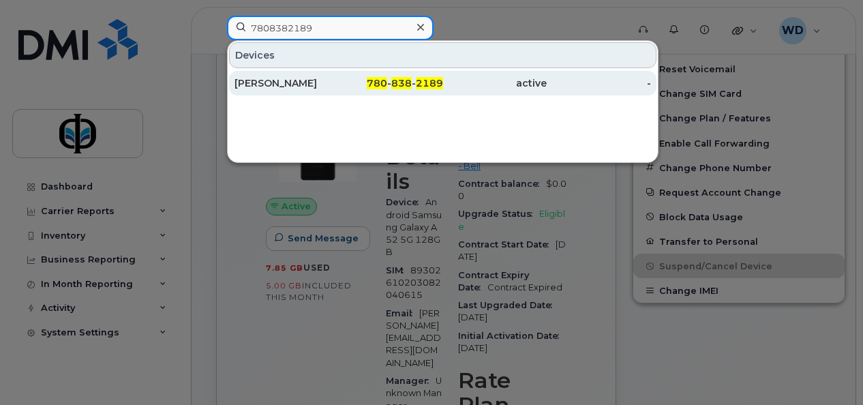
type input "7808382189"
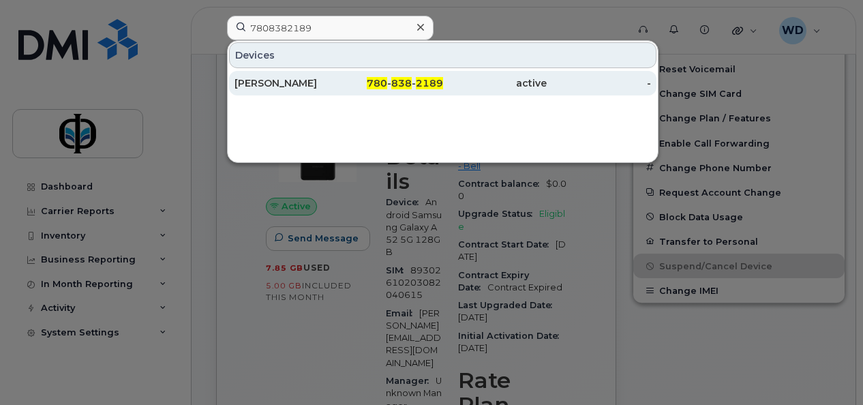
click at [299, 82] on div "[PERSON_NAME]" at bounding box center [287, 83] width 104 height 14
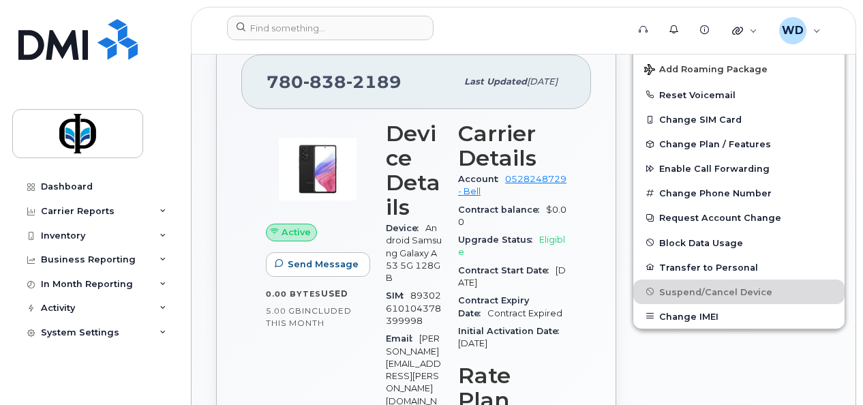
scroll to position [545, 0]
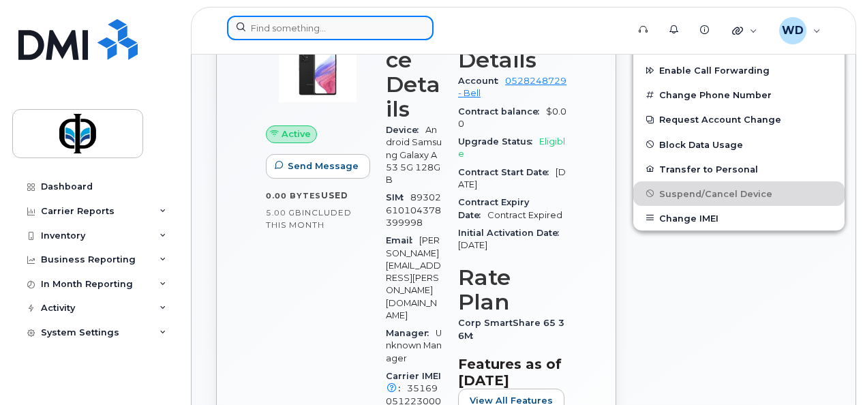
click at [288, 28] on input at bounding box center [330, 28] width 207 height 25
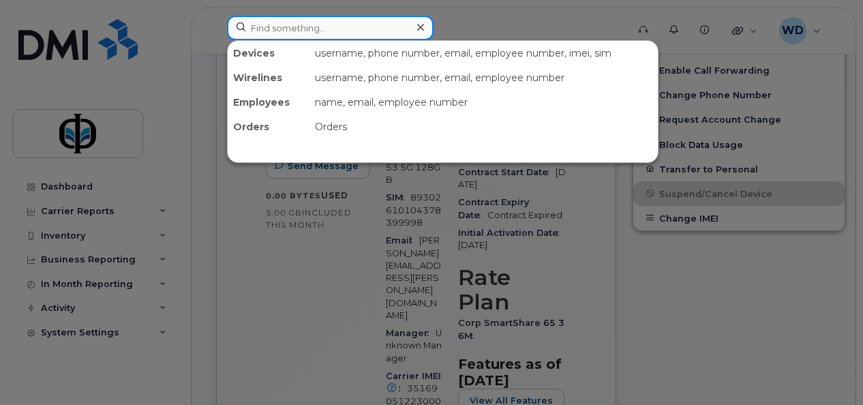
paste input "7803816914"
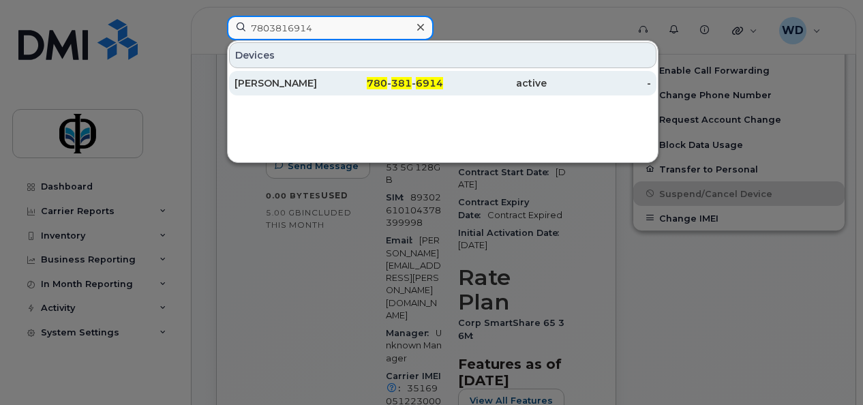
type input "7803816914"
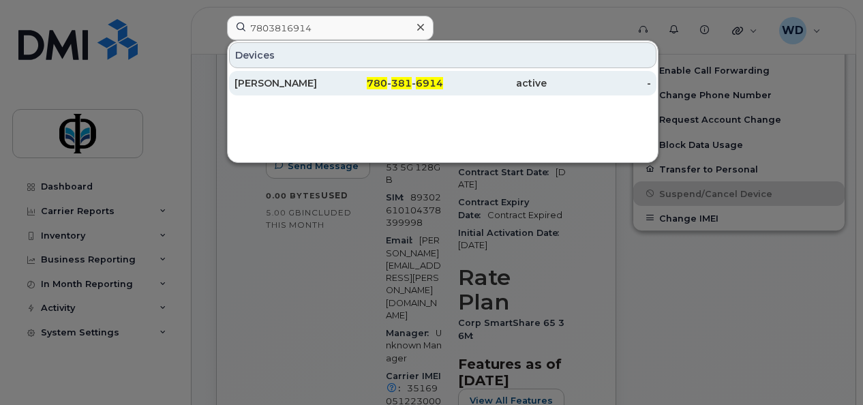
click at [286, 83] on div "[PERSON_NAME]" at bounding box center [287, 83] width 104 height 14
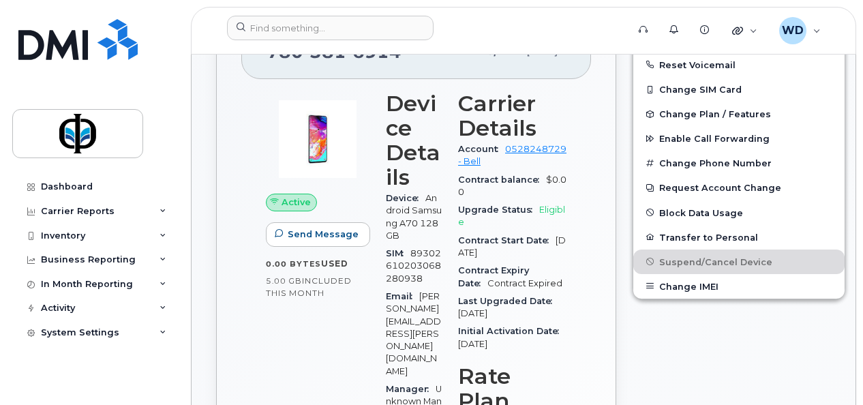
scroll to position [545, 0]
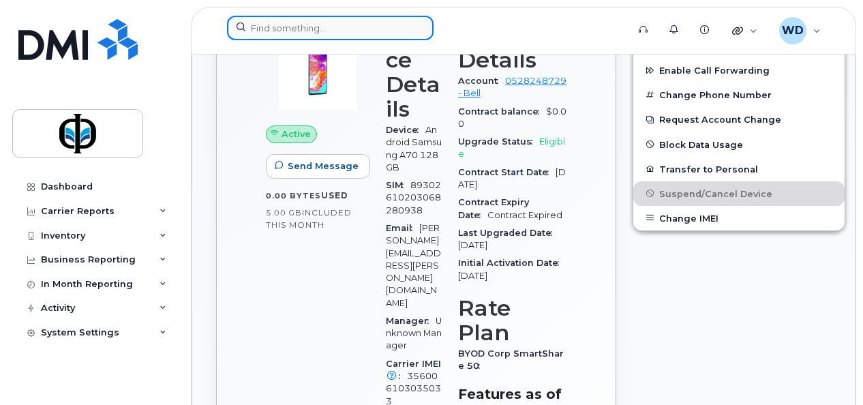
click at [331, 24] on input at bounding box center [330, 28] width 207 height 25
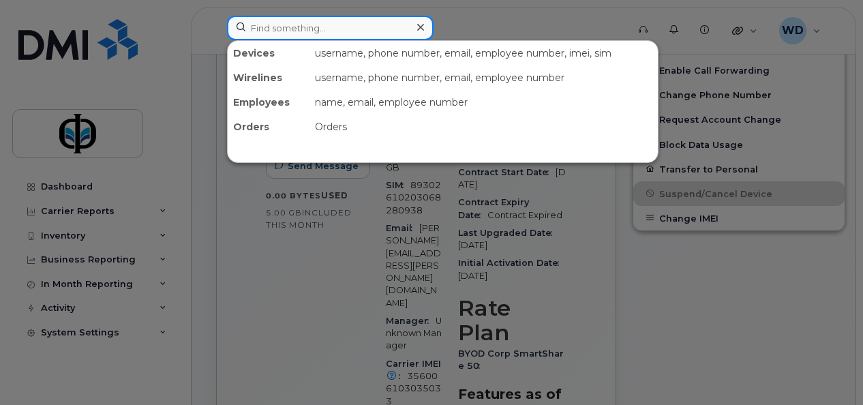
paste input "7808383038"
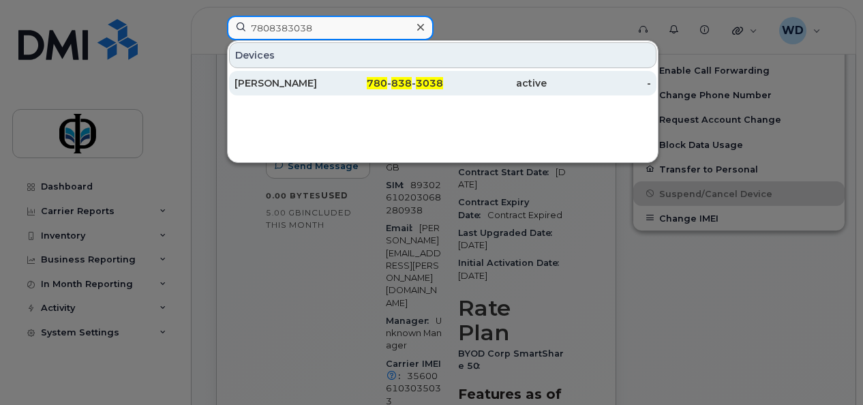
type input "7808383038"
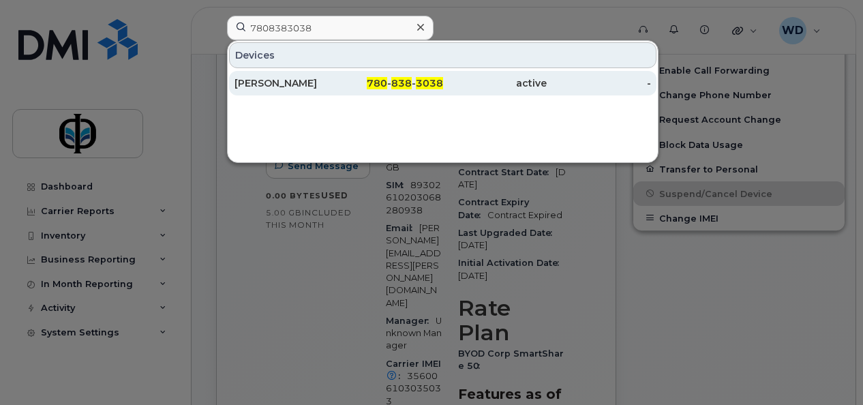
click at [320, 86] on div "[PERSON_NAME]" at bounding box center [287, 83] width 104 height 14
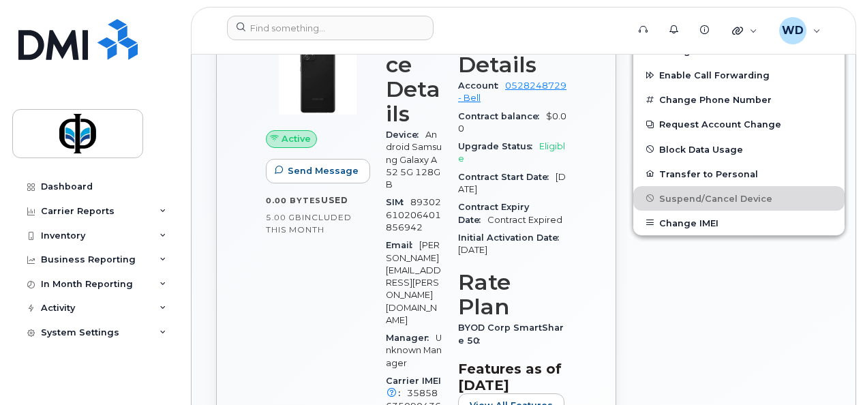
scroll to position [545, 0]
